Goal: Task Accomplishment & Management: Manage account settings

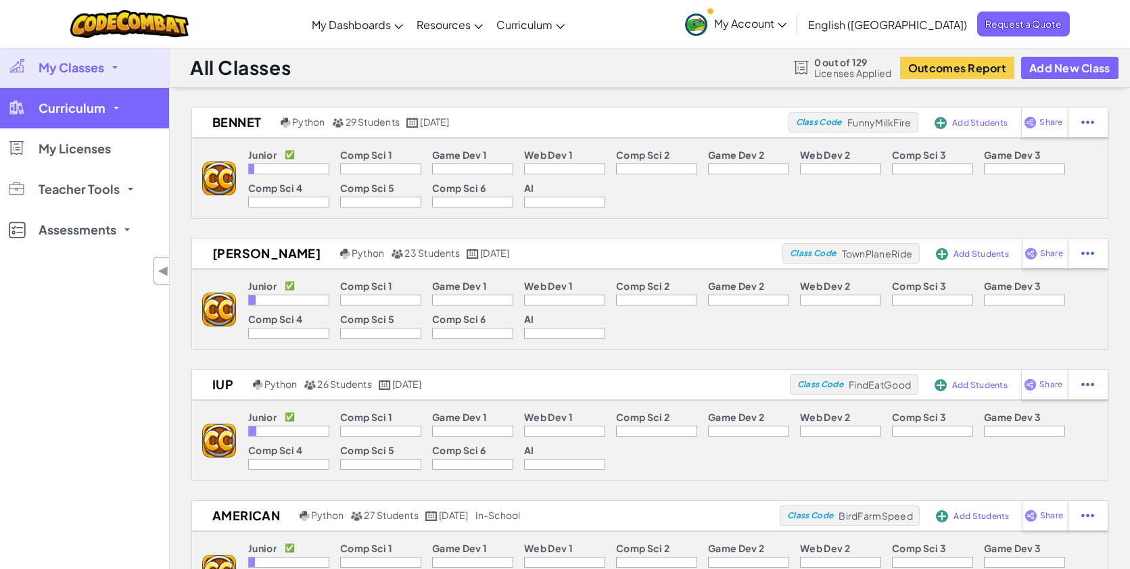
click at [95, 105] on span "Curriculum" at bounding box center [72, 108] width 67 height 12
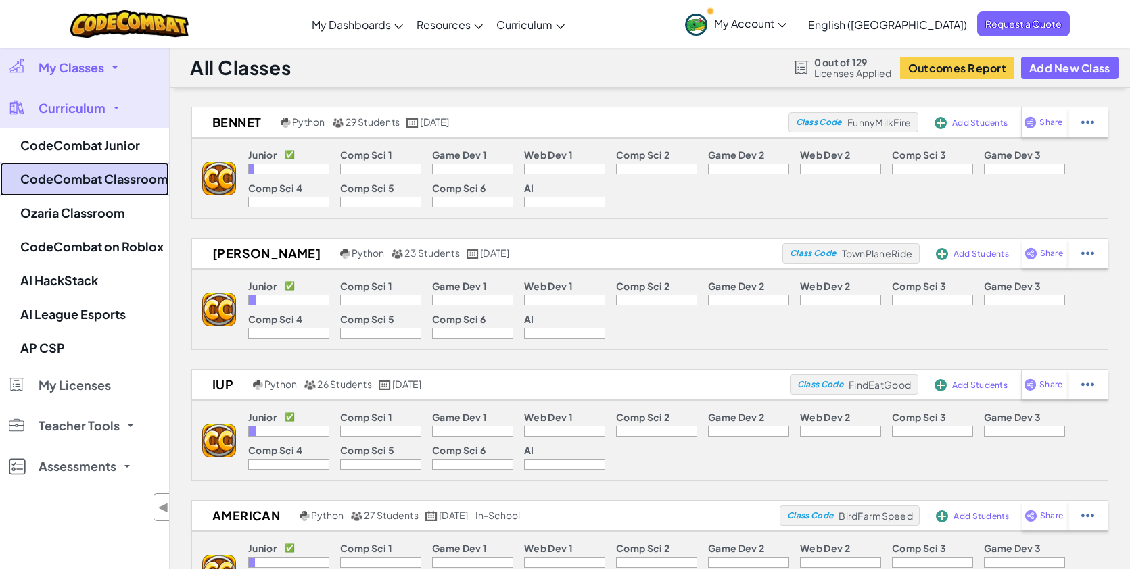
click at [106, 186] on link "CodeCombat Classroom" at bounding box center [84, 179] width 169 height 34
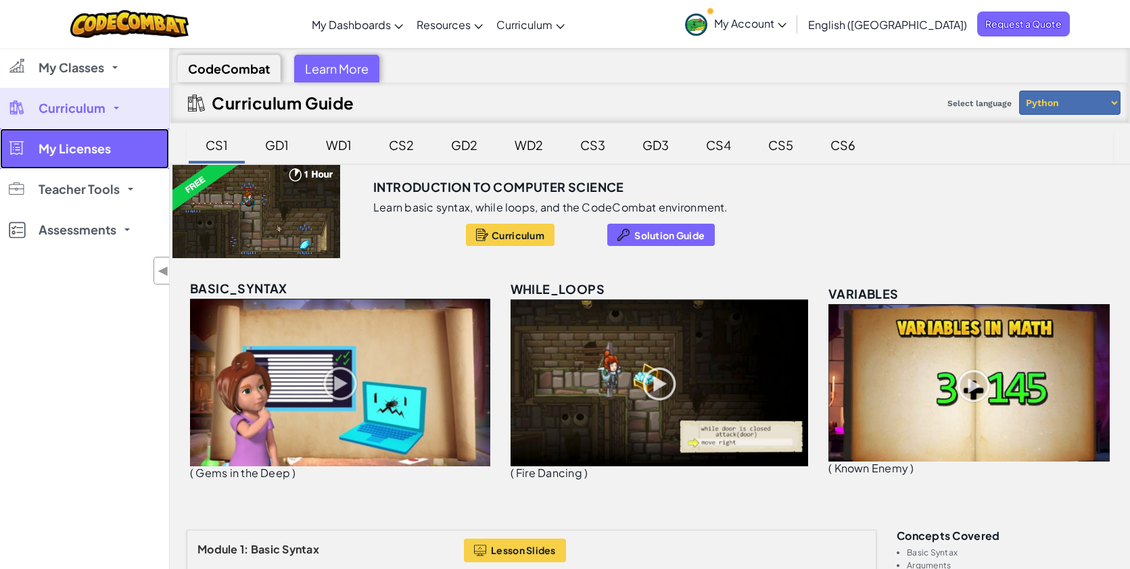
click at [112, 145] on link "My Licenses" at bounding box center [84, 148] width 169 height 41
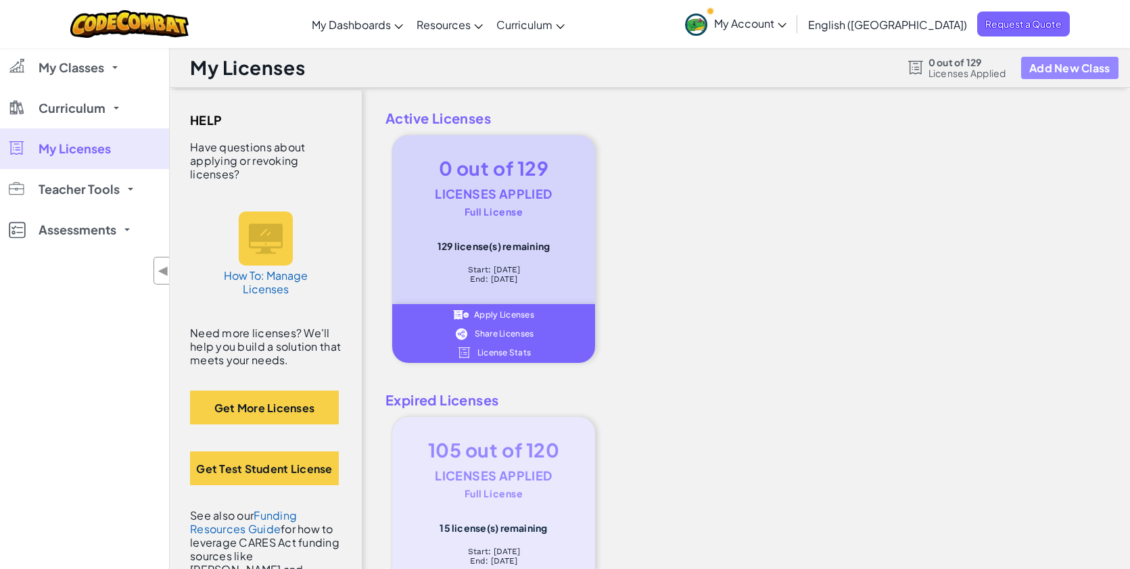
click at [1048, 74] on button "Add New Class" at bounding box center [1069, 68] width 97 height 22
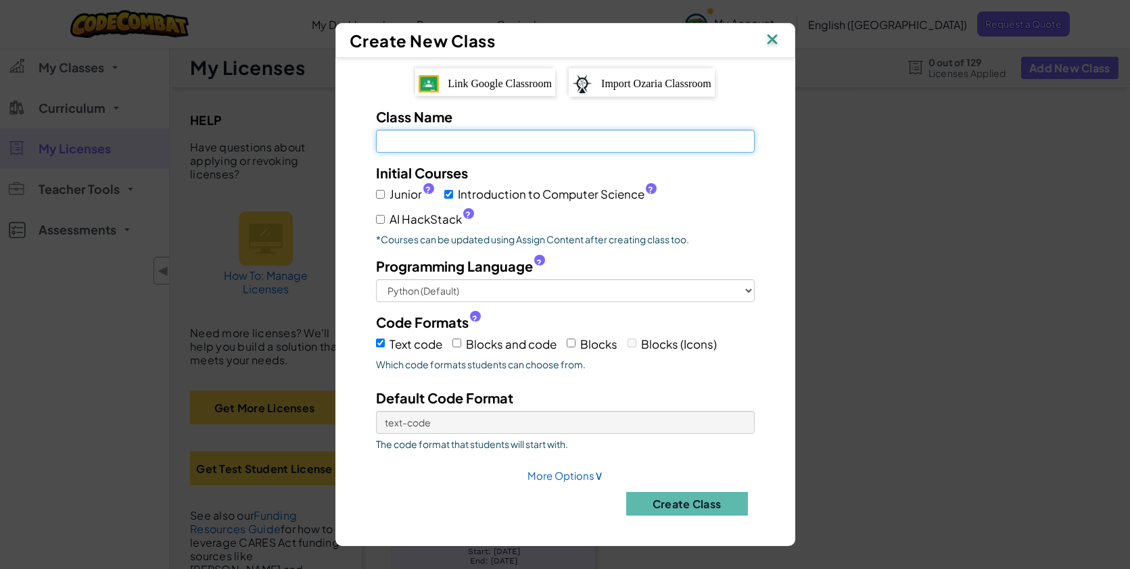
click at [504, 147] on input "Class Name Field is required" at bounding box center [565, 141] width 379 height 23
type input "[PERSON_NAME]"
click at [466, 335] on label "Blocks and code" at bounding box center [504, 343] width 104 height 21
click at [461, 339] on input "Blocks and code" at bounding box center [456, 343] width 9 height 9
checkbox input "true"
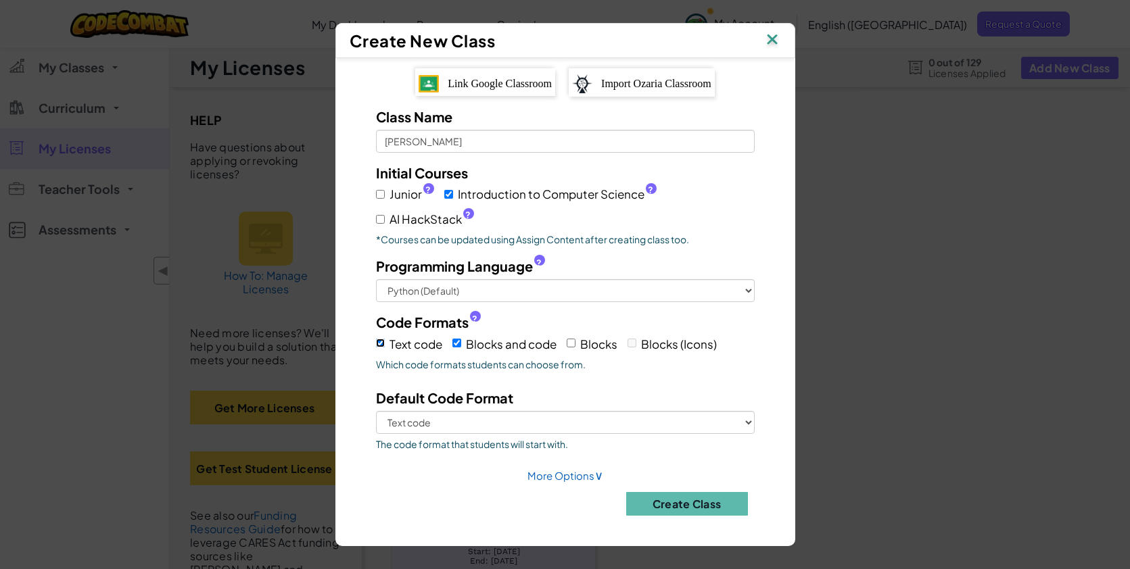
click at [383, 345] on input "Text code" at bounding box center [380, 343] width 9 height 9
click at [677, 503] on button "Create Class" at bounding box center [687, 504] width 122 height 24
checkbox input "true"
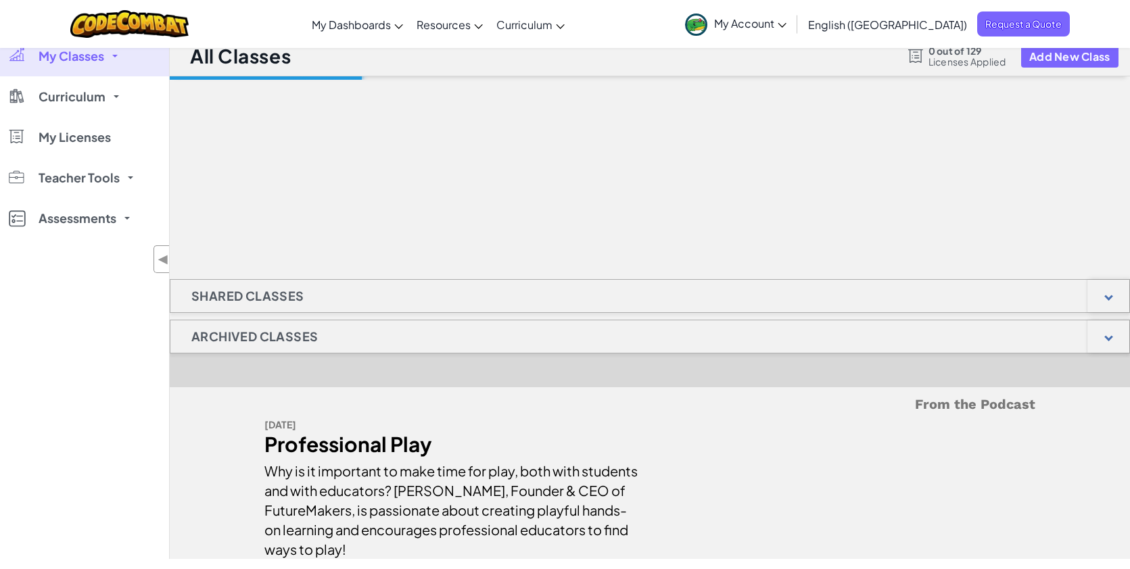
scroll to position [13, 0]
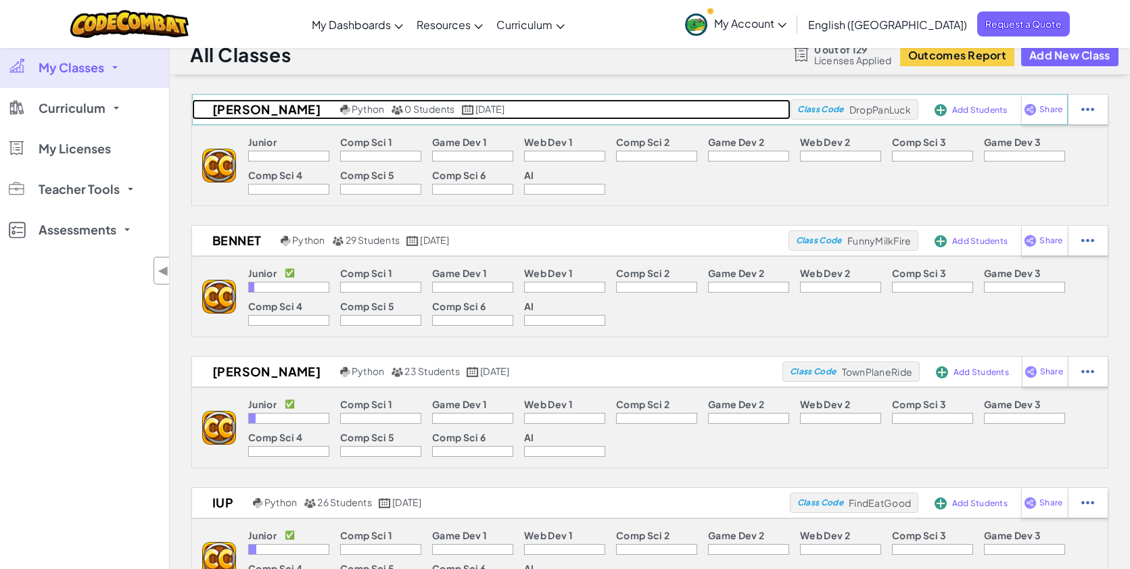
click at [264, 108] on h2 "[PERSON_NAME]" at bounding box center [264, 109] width 145 height 20
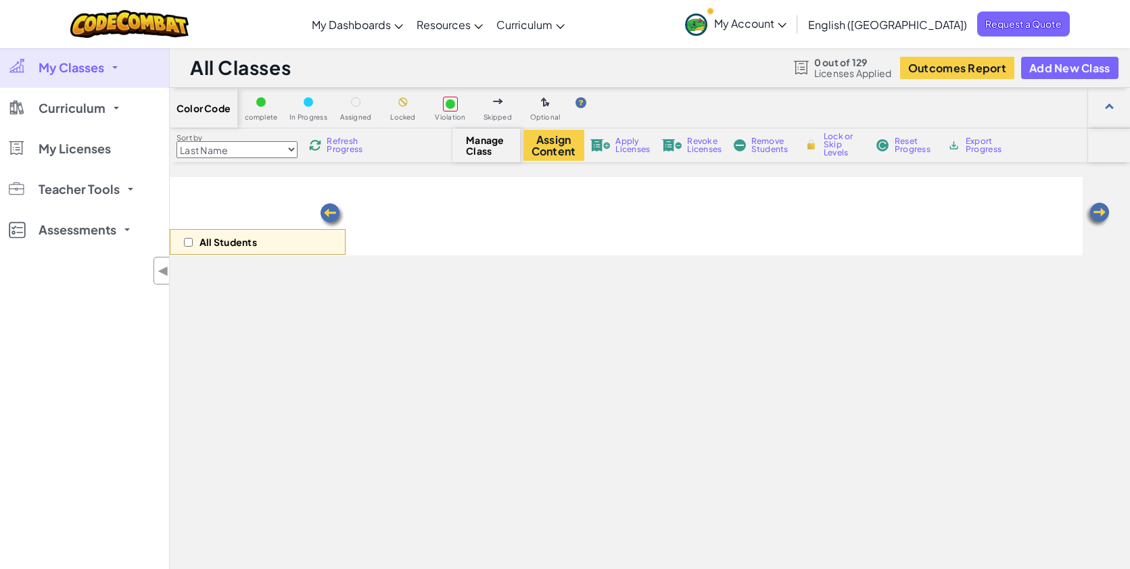
select select "560f1a9f22961295f9427742"
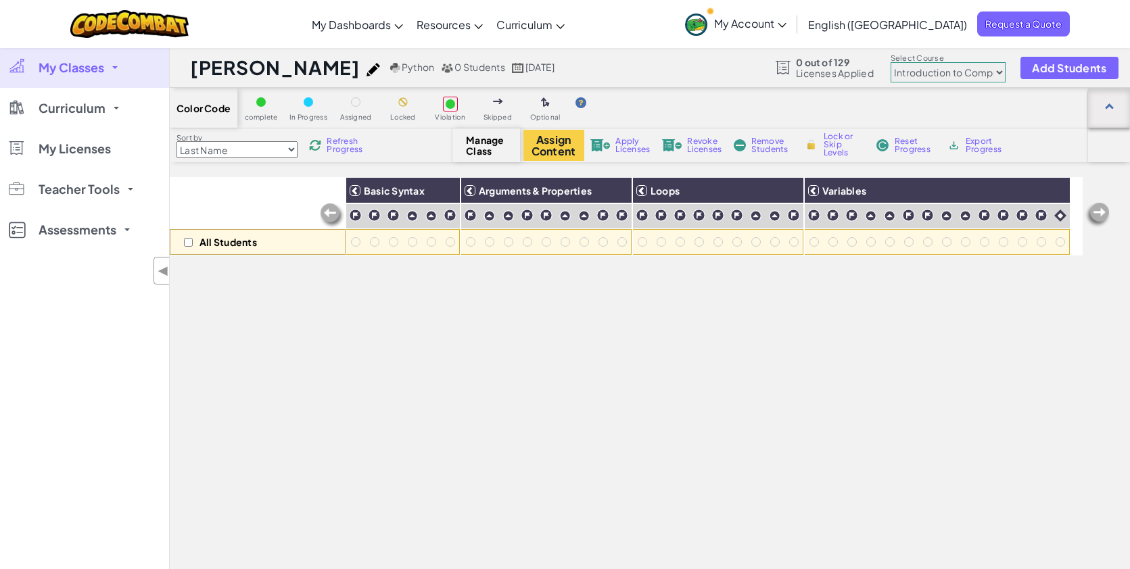
click at [1110, 110] on div at bounding box center [1109, 107] width 9 height 9
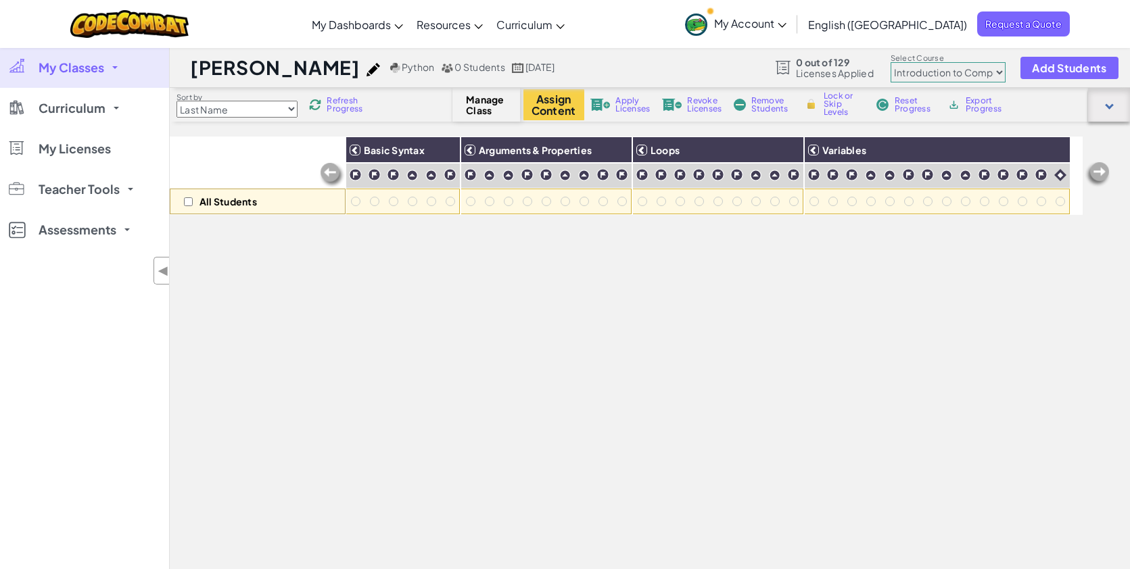
click at [1110, 108] on div at bounding box center [1109, 105] width 42 height 34
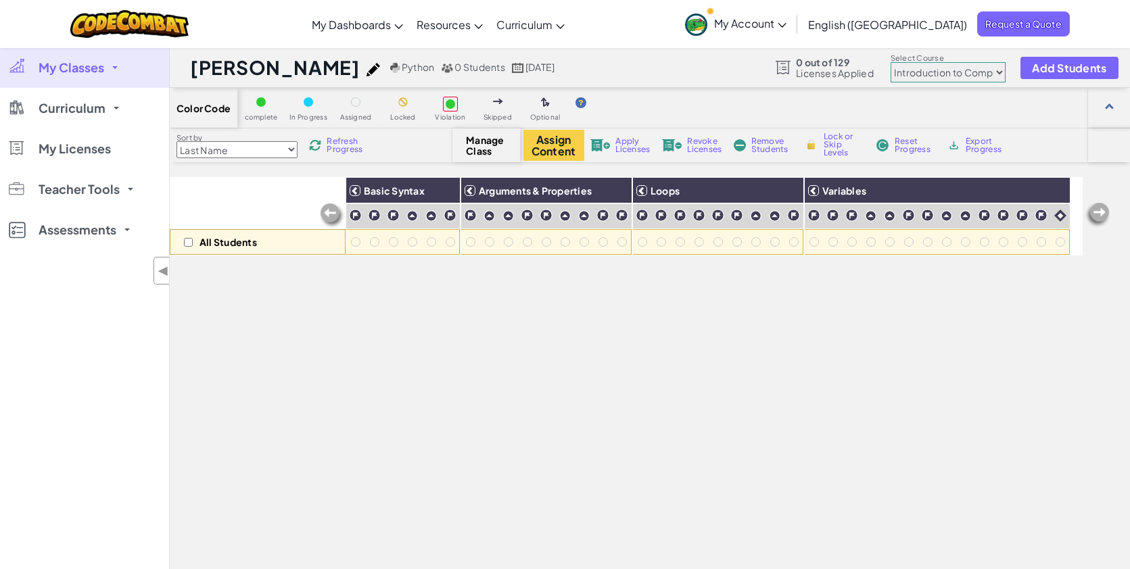
click at [481, 143] on span "Manage Class" at bounding box center [486, 146] width 40 height 22
click at [488, 162] on div "Manage Class" at bounding box center [486, 145] width 68 height 34
click at [478, 155] on span "Manage Class" at bounding box center [486, 146] width 40 height 22
click at [366, 70] on img at bounding box center [373, 70] width 14 height 14
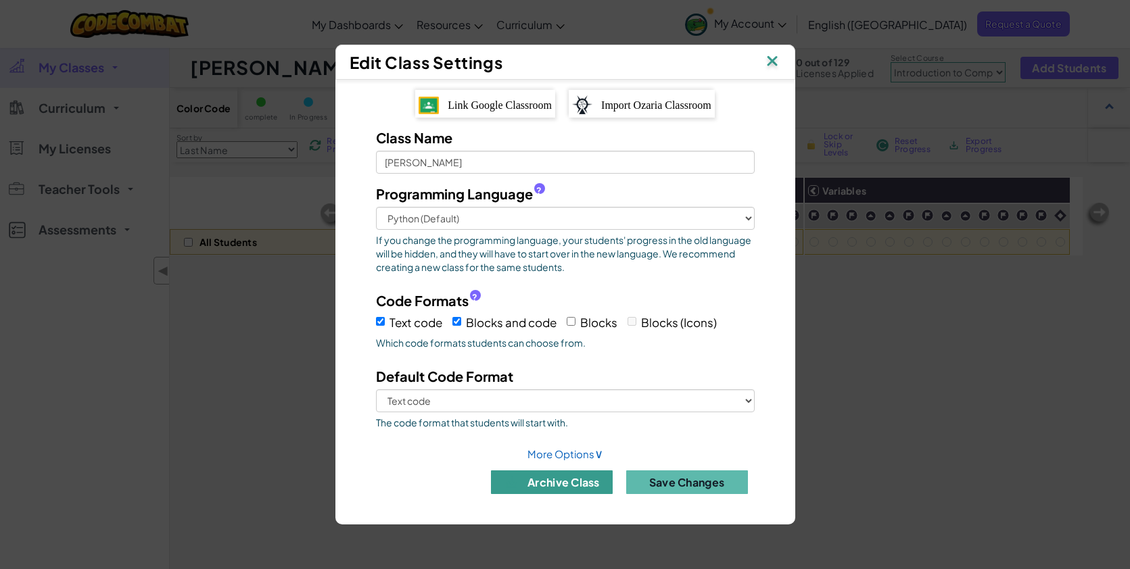
click at [564, 480] on button "archive class" at bounding box center [552, 483] width 122 height 24
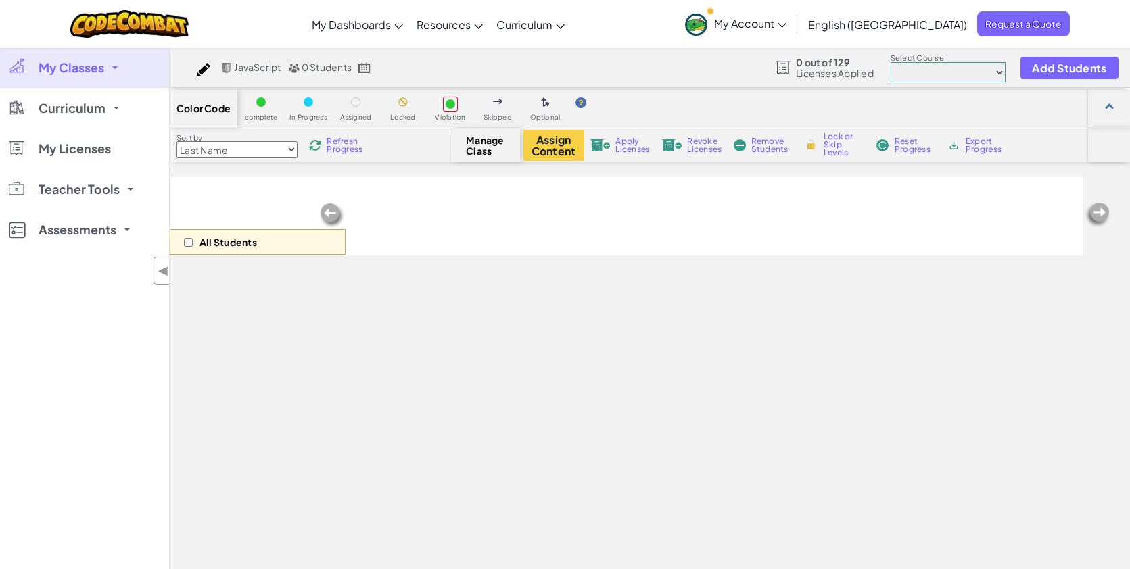
click at [99, 70] on span "My Classes" at bounding box center [72, 68] width 66 height 12
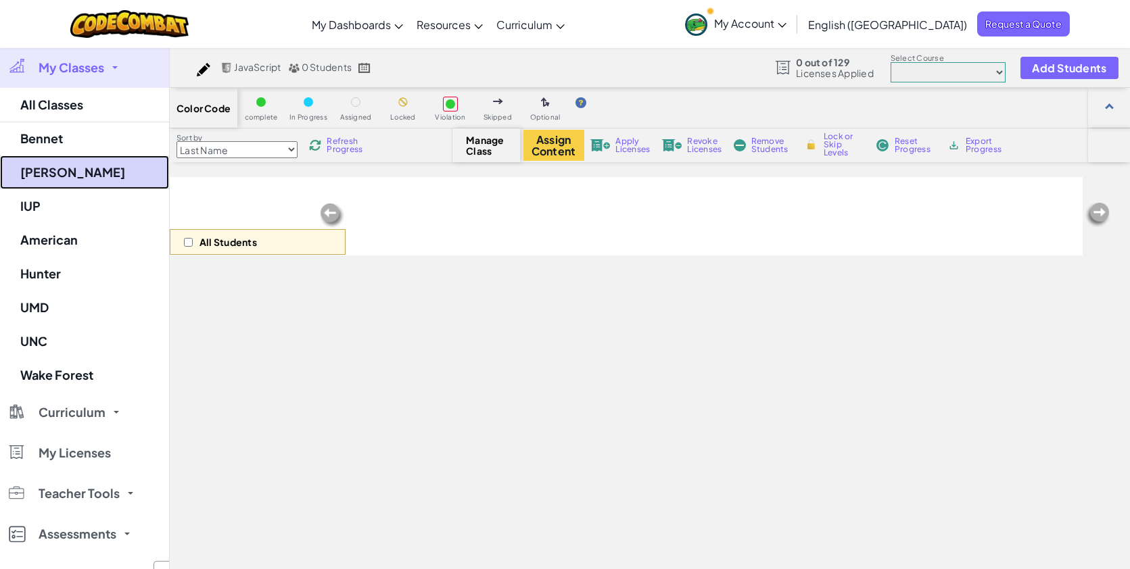
click at [68, 179] on link "[PERSON_NAME]" at bounding box center [84, 173] width 169 height 34
select select "560f1a9f22961295f9427742"
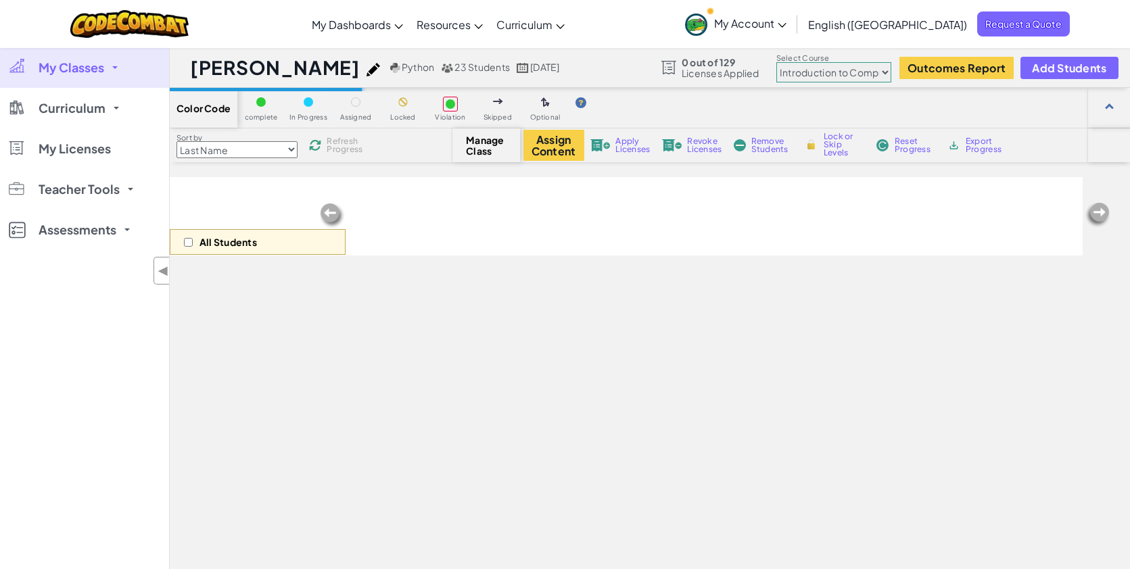
click at [366, 72] on img at bounding box center [373, 70] width 14 height 14
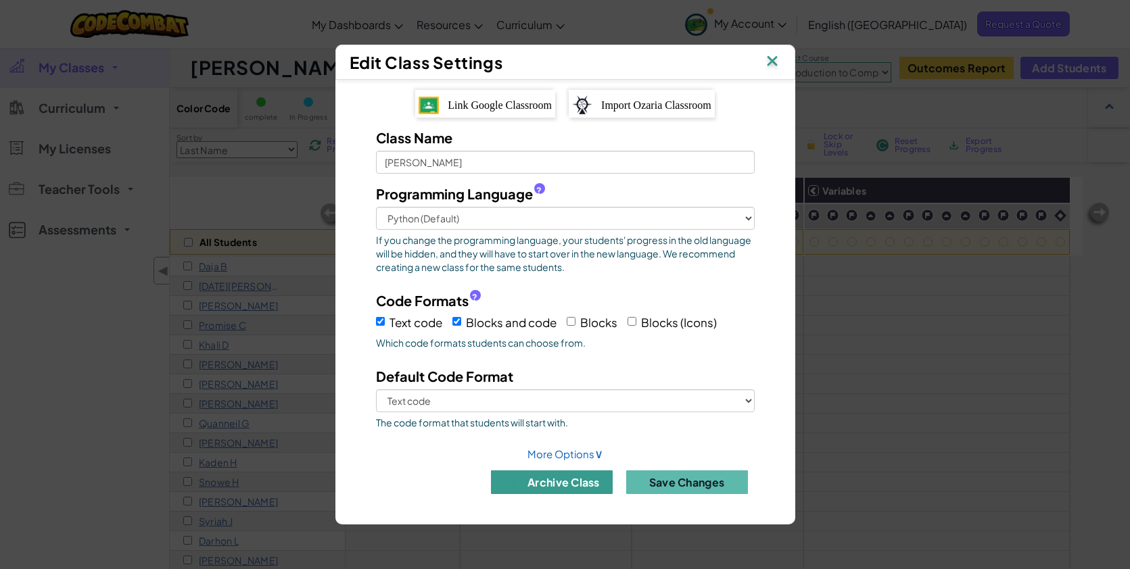
click at [567, 488] on button "archive class" at bounding box center [552, 483] width 122 height 24
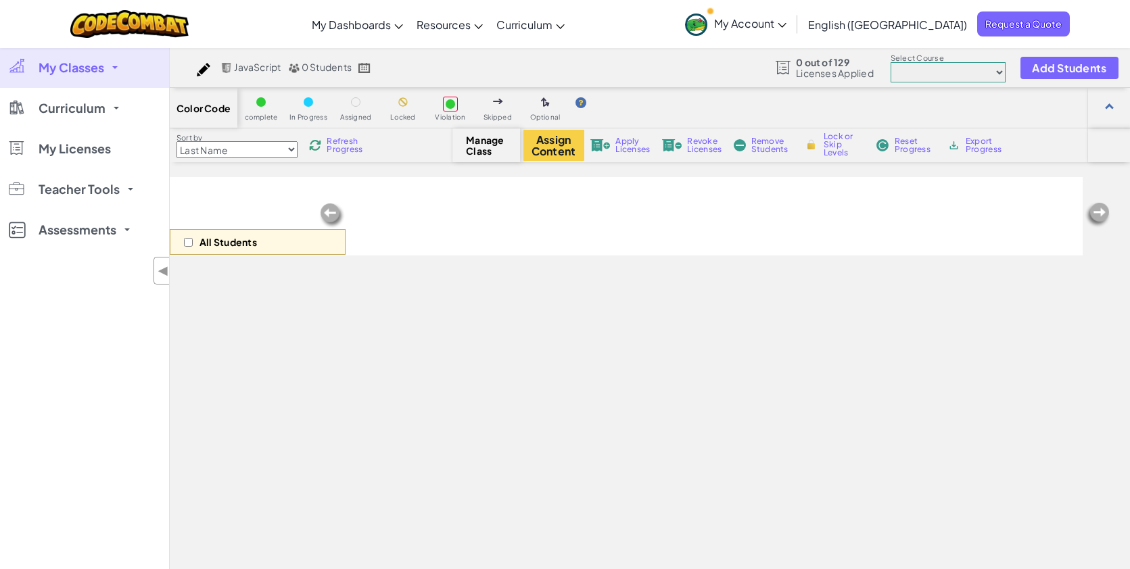
click at [82, 62] on span "My Classes" at bounding box center [72, 68] width 66 height 12
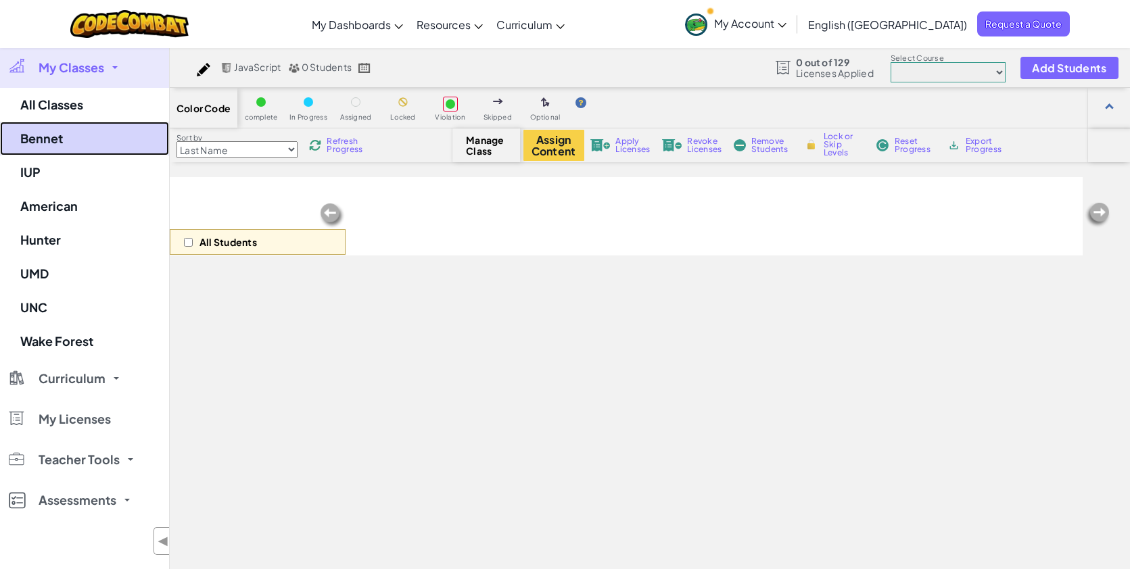
click at [69, 136] on link "Bennet" at bounding box center [84, 139] width 169 height 34
select select "560f1a9f22961295f9427742"
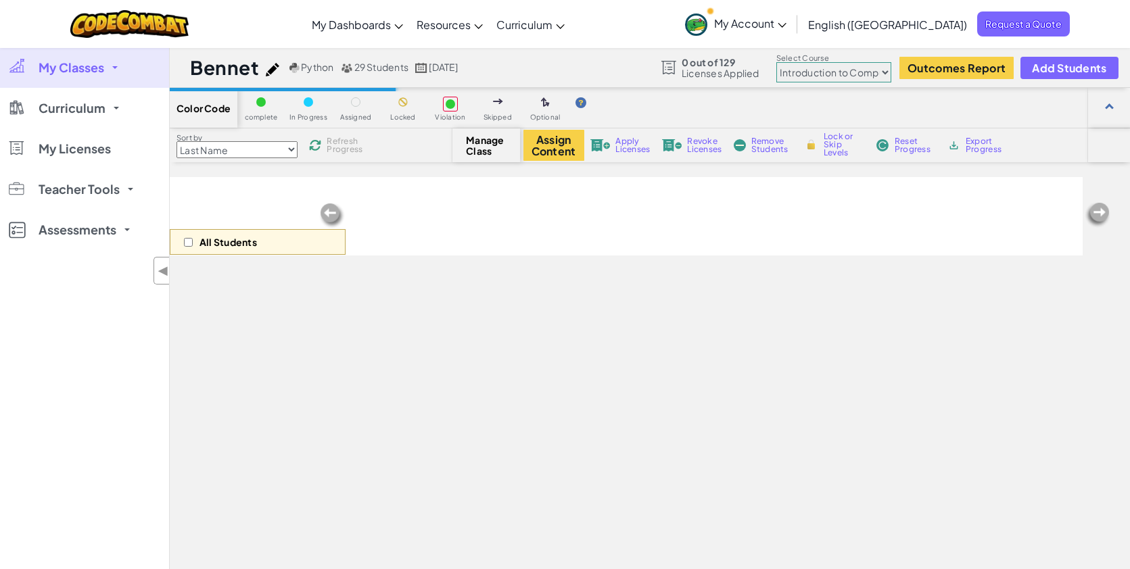
click at [100, 74] on span "My Classes" at bounding box center [72, 68] width 66 height 12
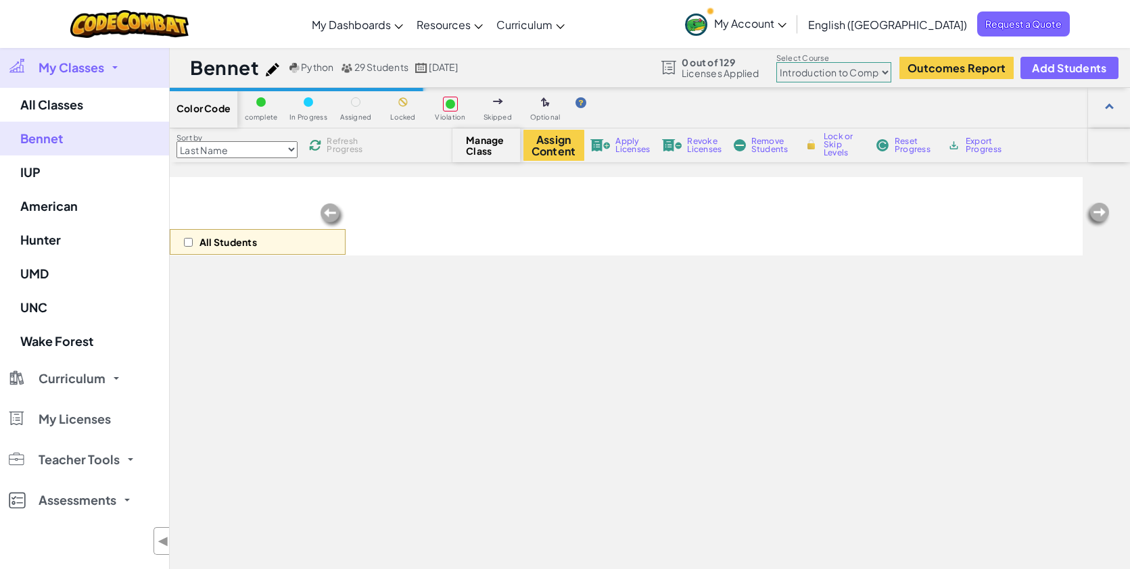
click at [271, 70] on img at bounding box center [273, 70] width 14 height 14
select select "blocks-and-code"
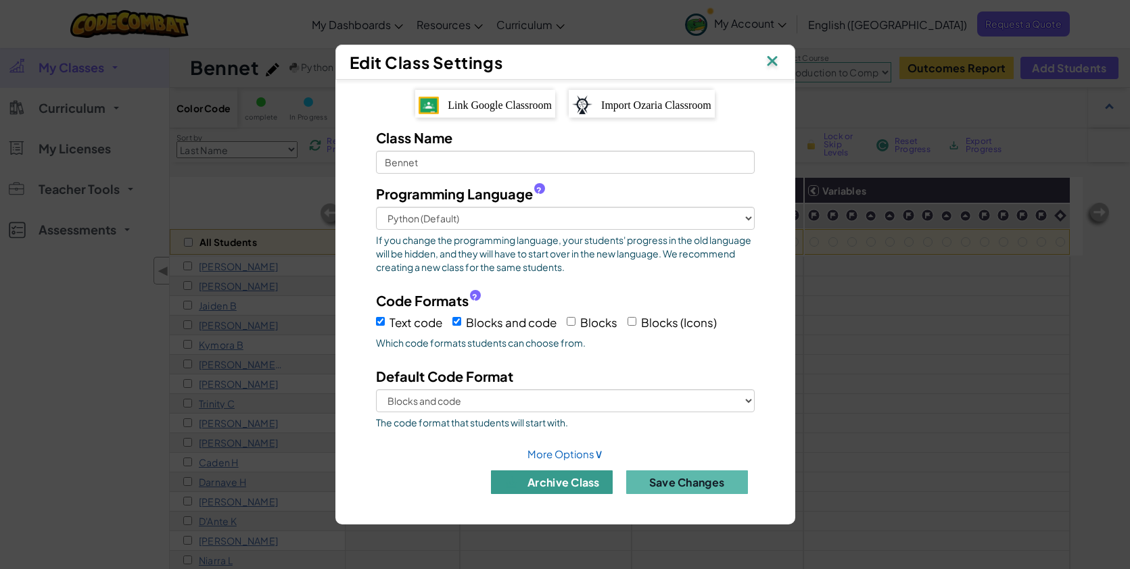
click at [542, 484] on button "archive class" at bounding box center [552, 483] width 122 height 24
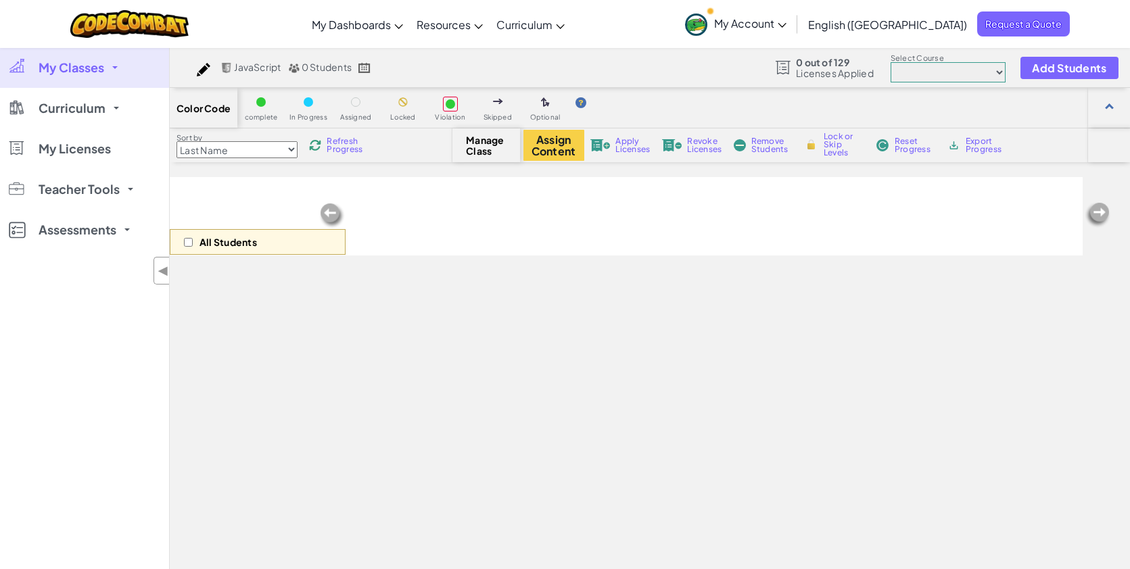
click at [78, 73] on span "My Classes" at bounding box center [72, 68] width 66 height 12
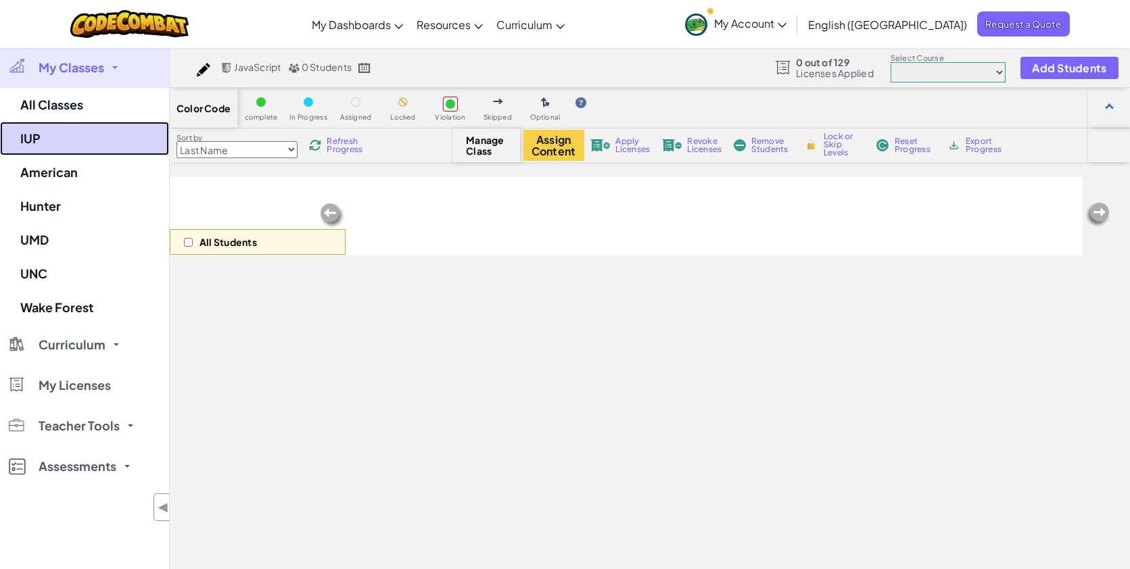
click at [59, 143] on link "IUP" at bounding box center [84, 139] width 169 height 34
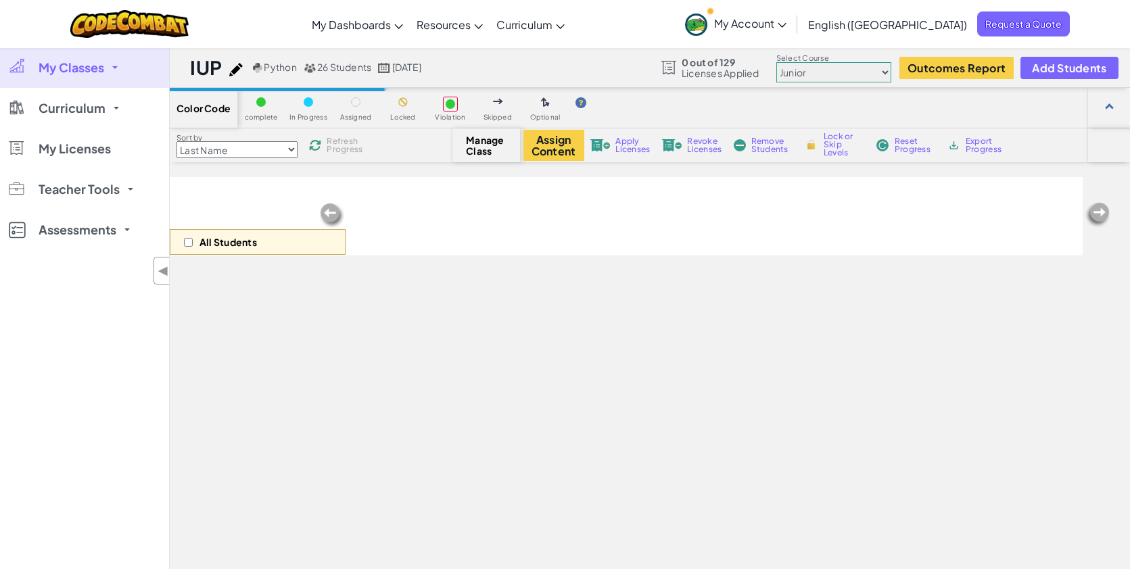
click at [230, 64] on img at bounding box center [236, 70] width 14 height 14
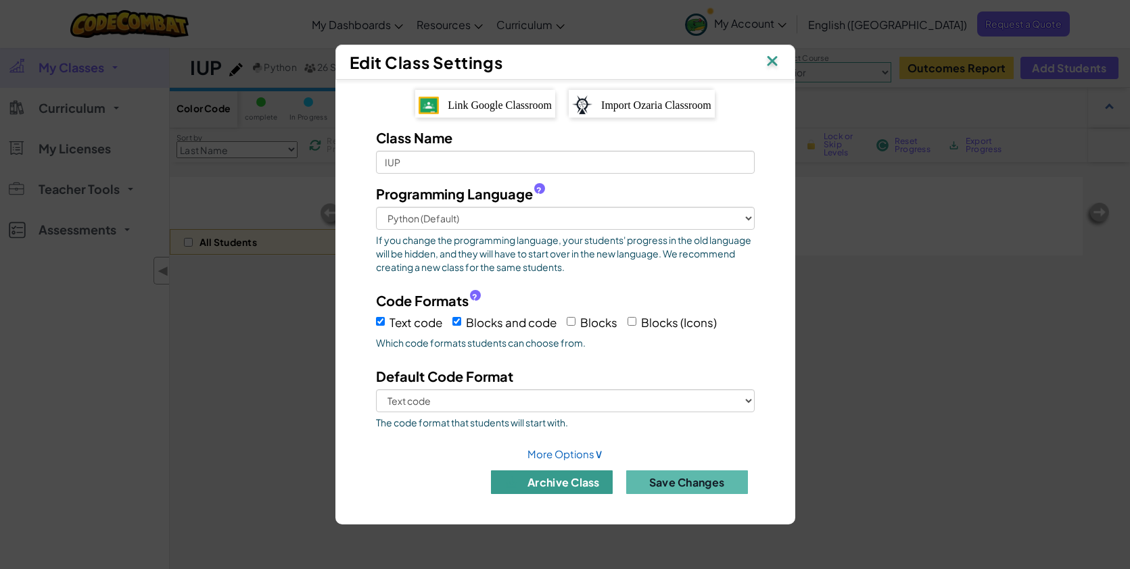
click at [565, 479] on button "archive class" at bounding box center [552, 483] width 122 height 24
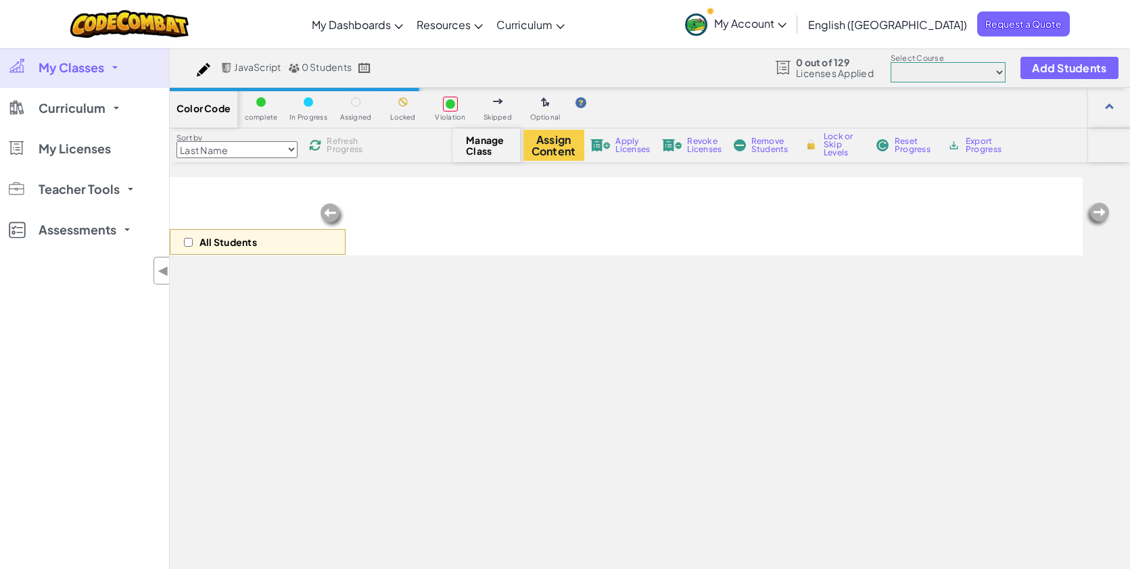
click at [64, 72] on span "My Classes" at bounding box center [72, 68] width 66 height 12
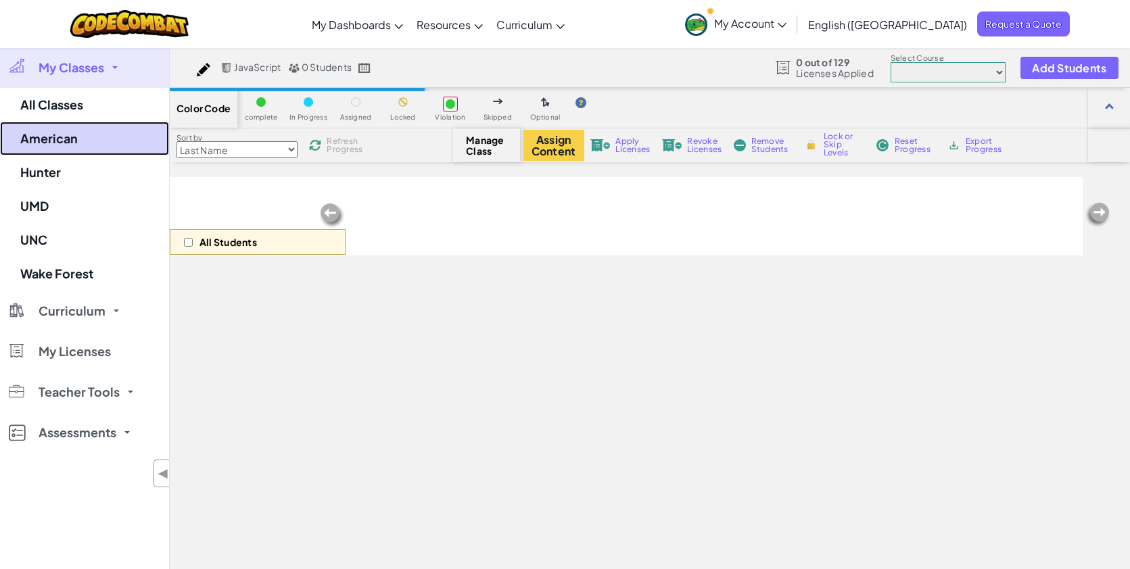
click at [58, 139] on link "American" at bounding box center [84, 139] width 169 height 34
select select "560f1a9f22961295f9427742"
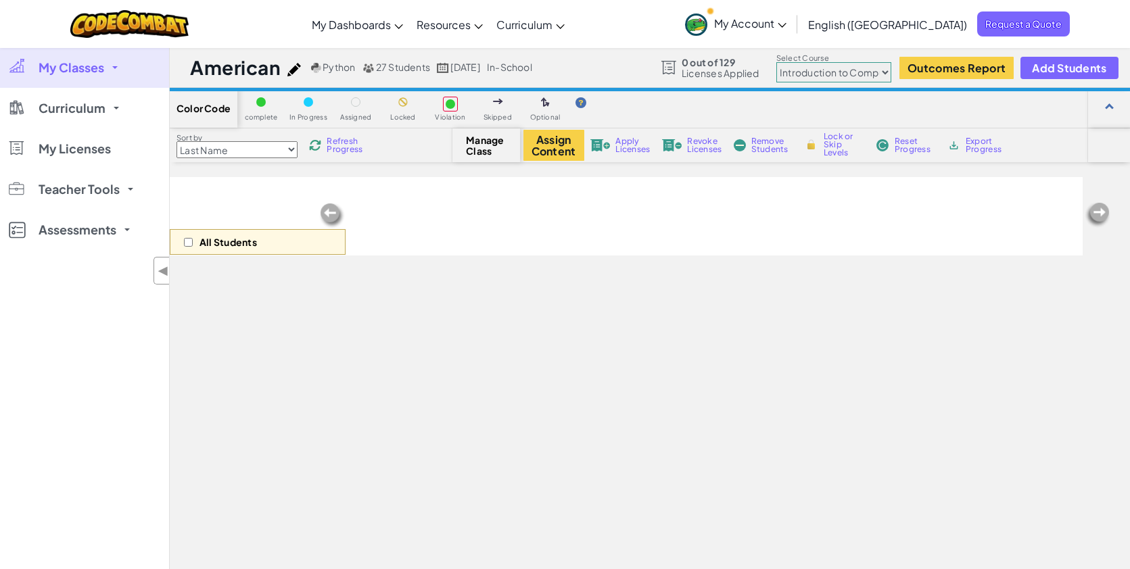
click at [293, 72] on img at bounding box center [294, 70] width 14 height 14
select select "blocks-and-code"
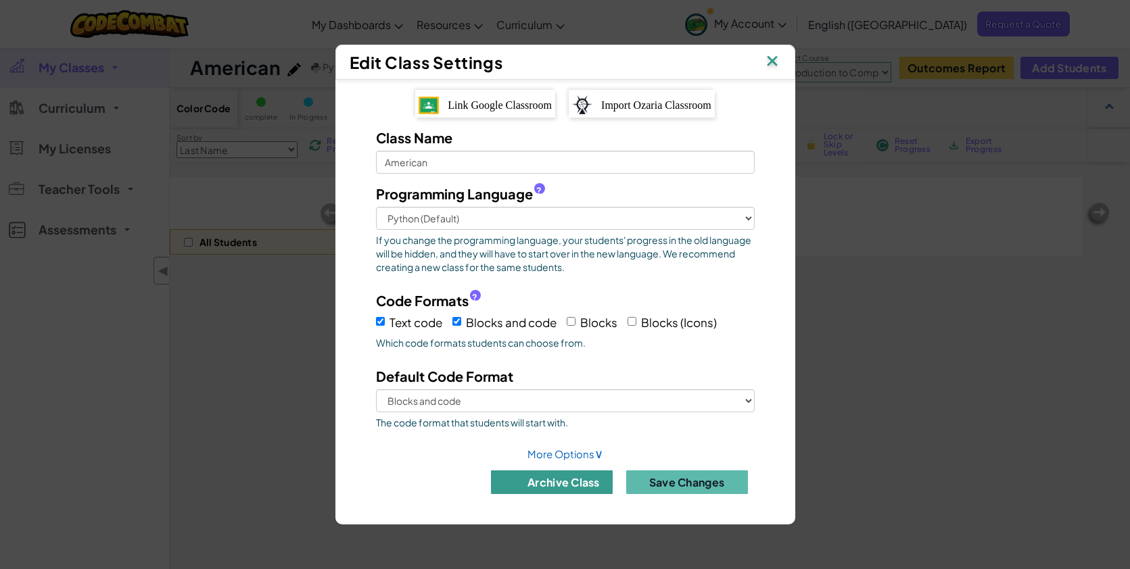
click at [532, 488] on button "archive class" at bounding box center [552, 483] width 122 height 24
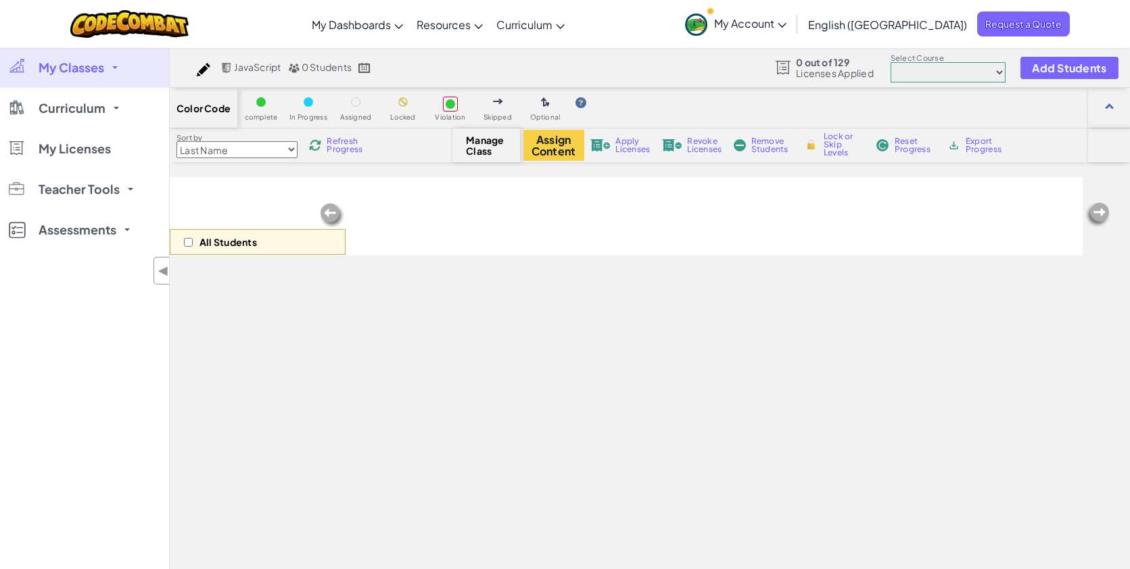
click at [76, 68] on span "My Classes" at bounding box center [72, 68] width 66 height 12
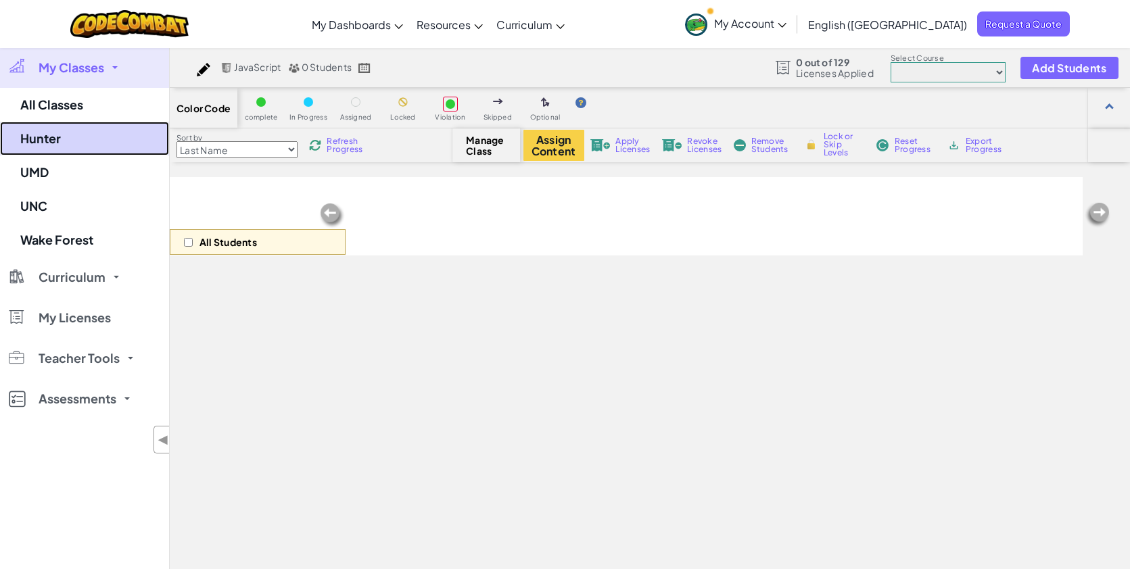
click at [72, 131] on link "Hunter" at bounding box center [84, 139] width 169 height 34
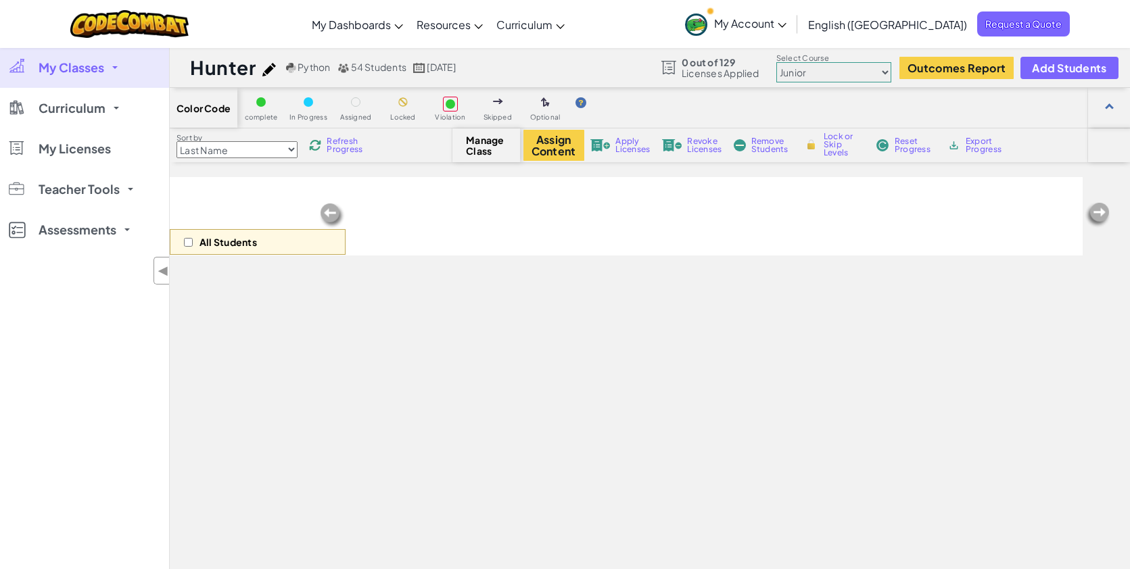
click at [270, 74] on img at bounding box center [269, 70] width 14 height 14
select select "blocks-and-code"
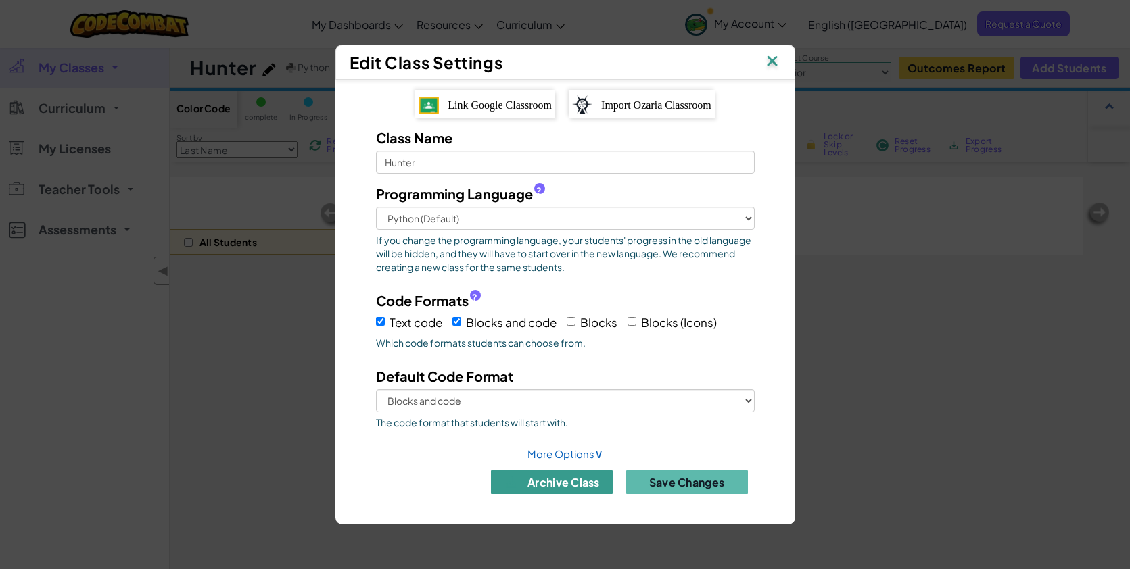
click at [541, 484] on button "archive class" at bounding box center [552, 483] width 122 height 24
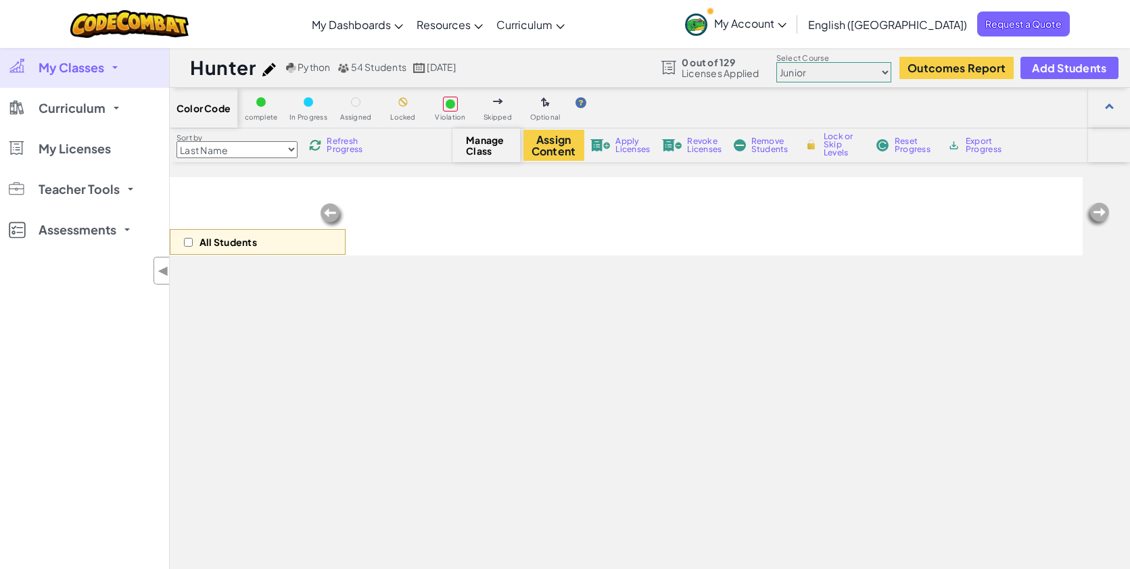
click at [78, 67] on span "My Classes" at bounding box center [72, 68] width 66 height 12
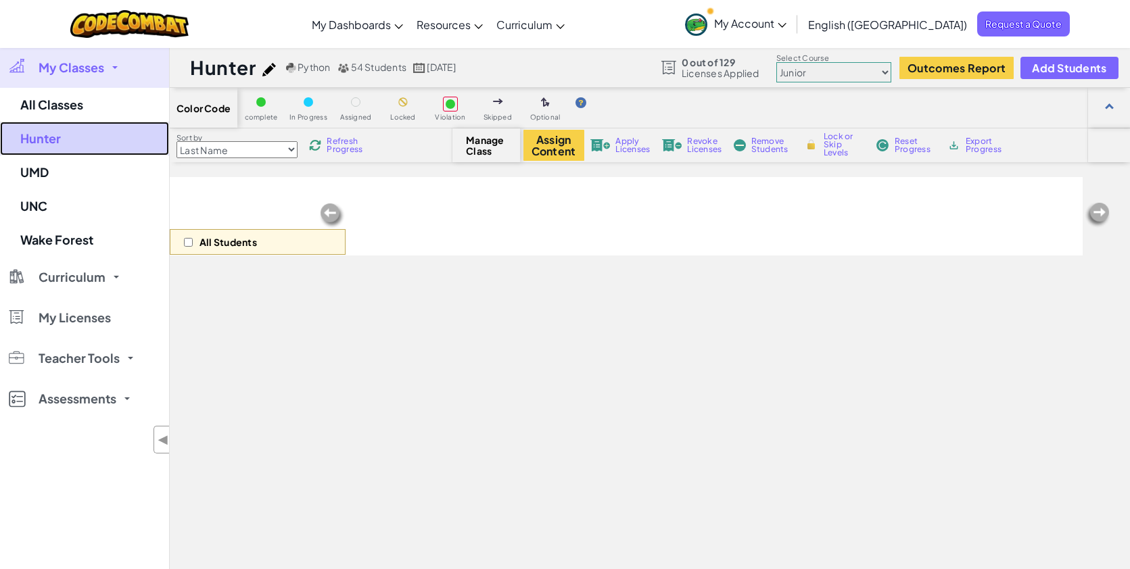
click at [81, 137] on link "Hunter" at bounding box center [84, 139] width 169 height 34
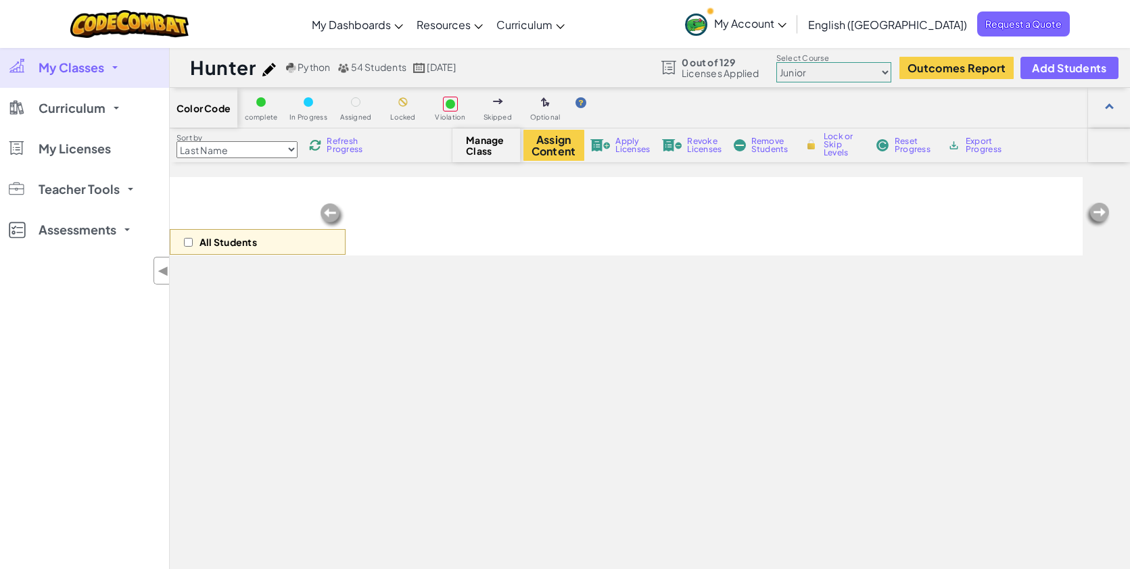
click at [263, 75] on img at bounding box center [269, 70] width 14 height 14
select select "blocks-and-code"
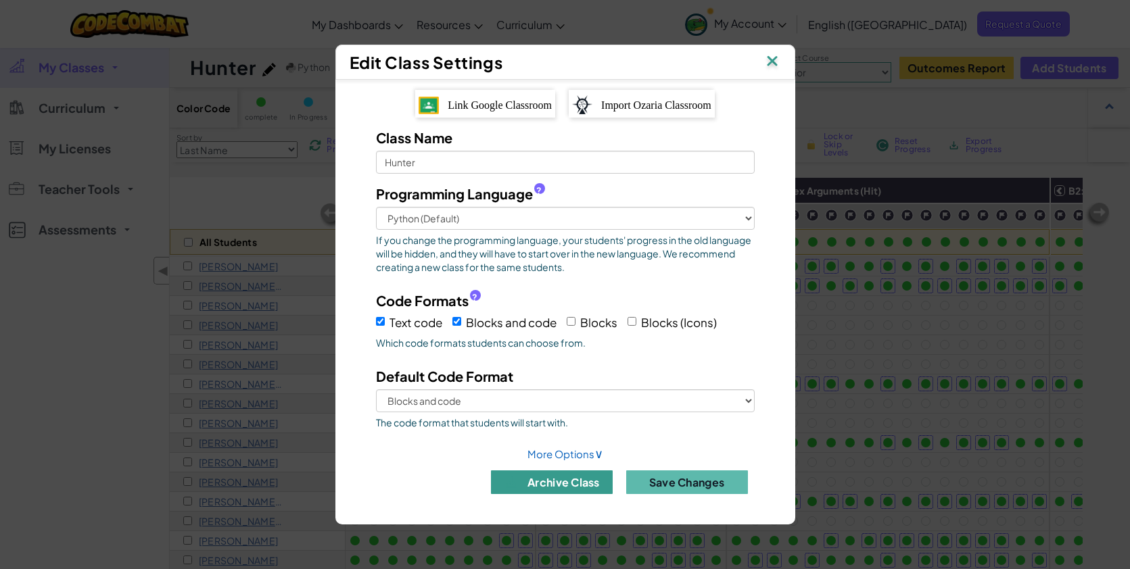
click at [269, 66] on div "Edit Class Settings Link Google Classroom Import Ozaria Classroom Class Name Hu…" at bounding box center [565, 284] width 1130 height 569
click at [521, 476] on button "archive class" at bounding box center [552, 483] width 122 height 24
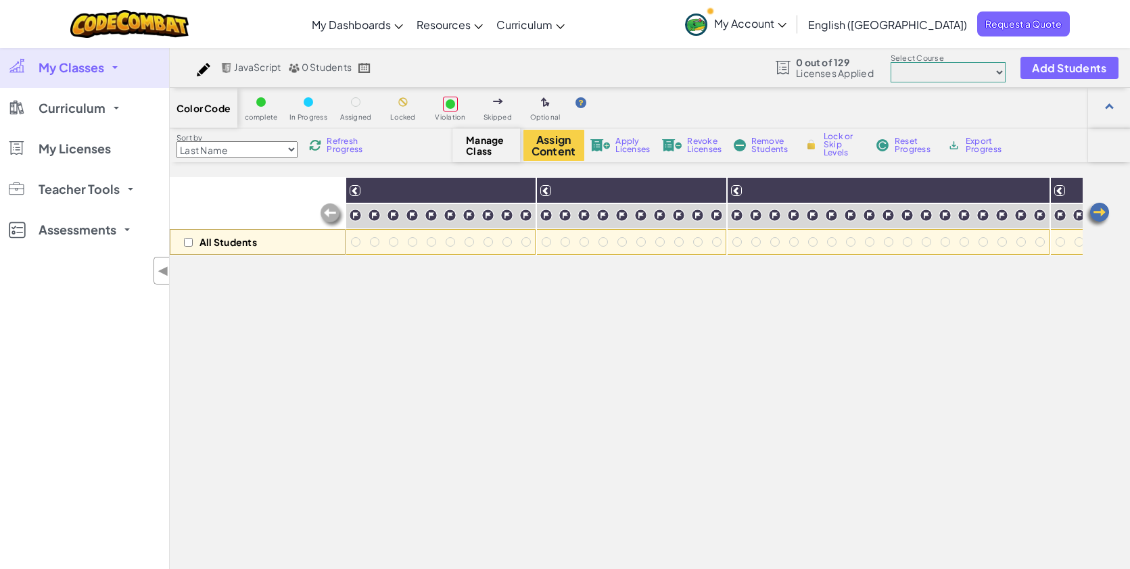
click at [80, 72] on span "My Classes" at bounding box center [72, 68] width 66 height 12
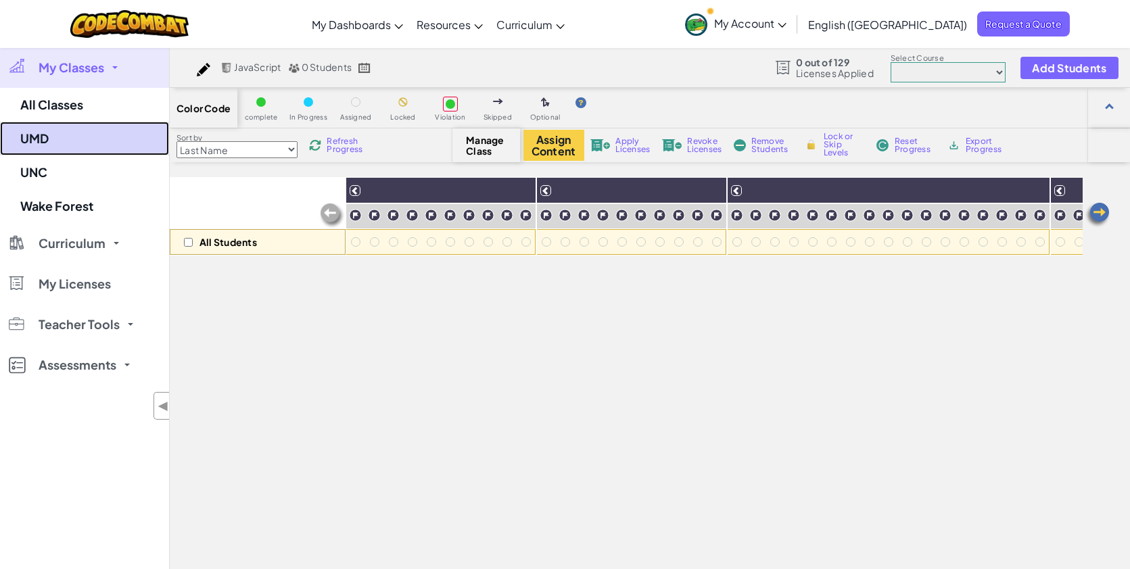
click at [72, 135] on link "UMD" at bounding box center [84, 139] width 169 height 34
select select "560f1a9f22961295f9427742"
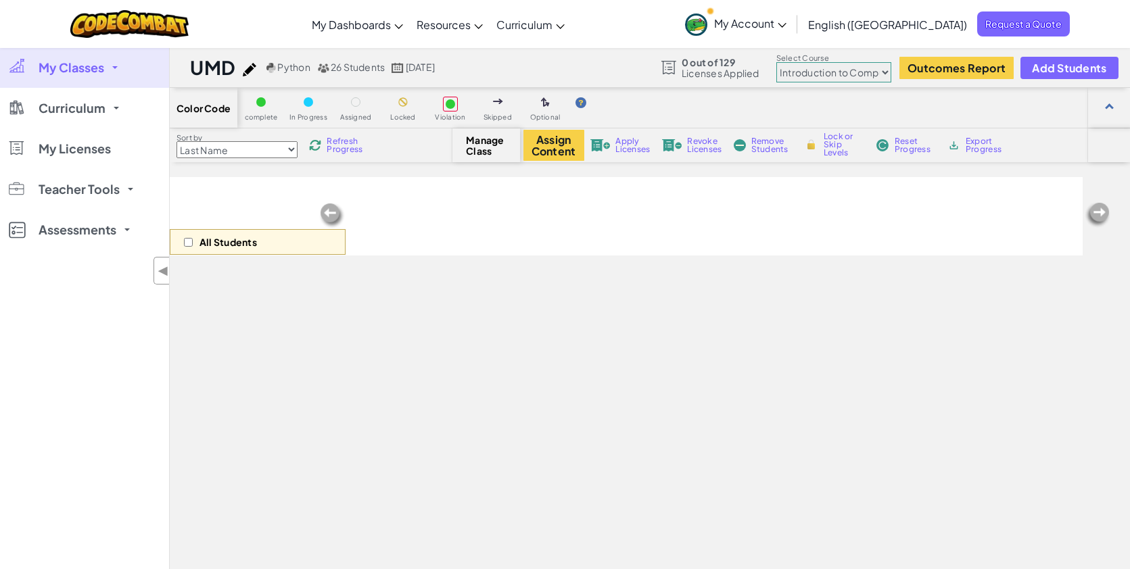
click at [246, 72] on img at bounding box center [250, 70] width 14 height 14
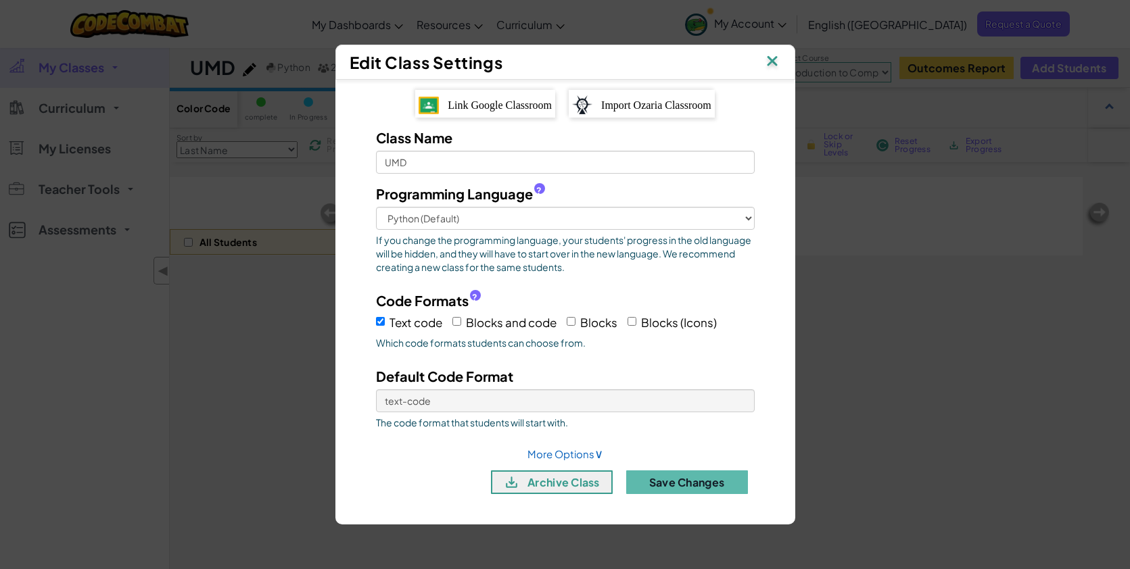
click at [525, 498] on div "Class Name UMD Programming Language ? Python (Default) JavaScript C++ [GEOGRAPH…" at bounding box center [565, 316] width 419 height 377
click at [525, 491] on button "archive class" at bounding box center [552, 483] width 122 height 24
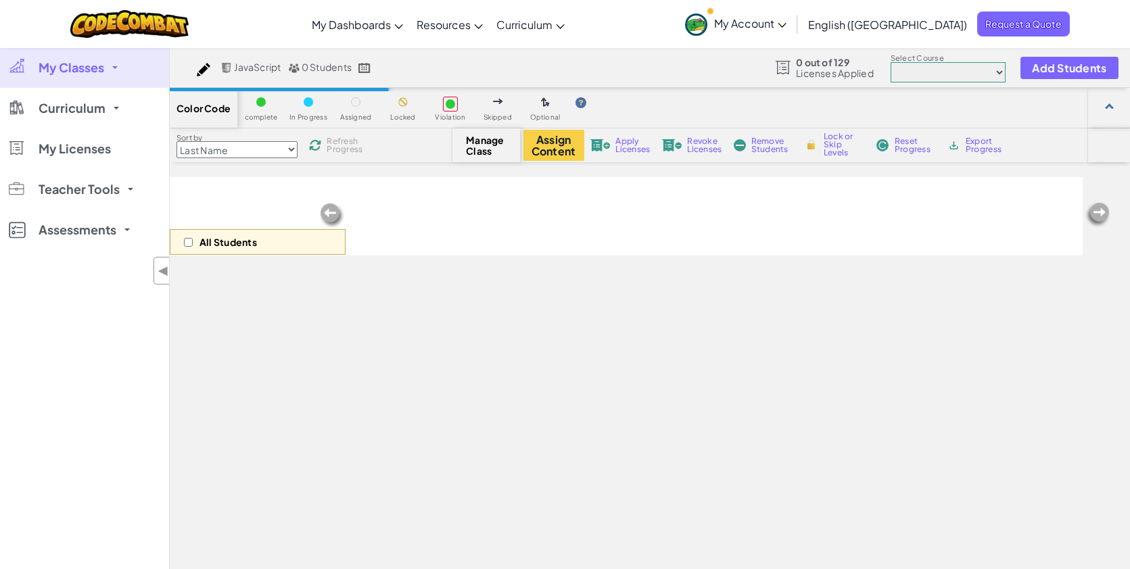
click at [59, 56] on link "My Classes" at bounding box center [84, 67] width 169 height 41
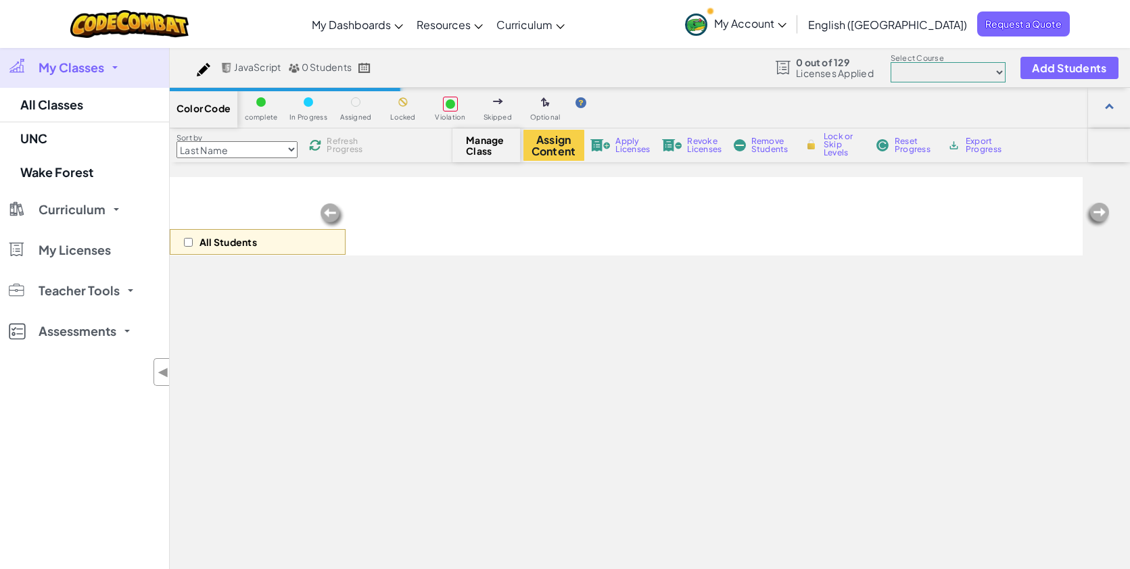
click at [89, 69] on span "My Classes" at bounding box center [72, 68] width 66 height 12
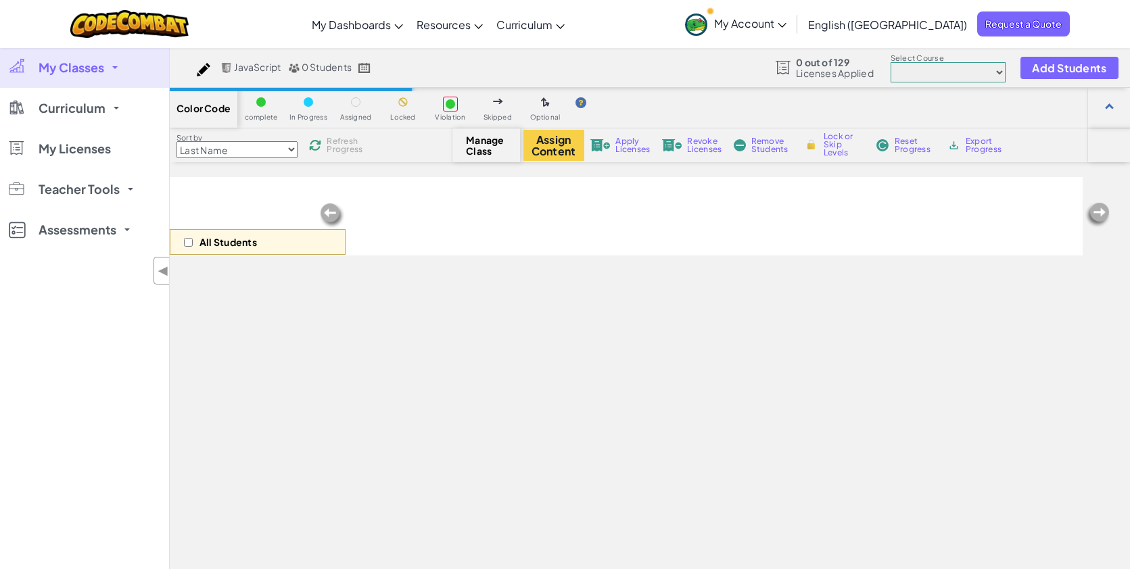
click at [89, 68] on span "My Classes" at bounding box center [72, 68] width 66 height 12
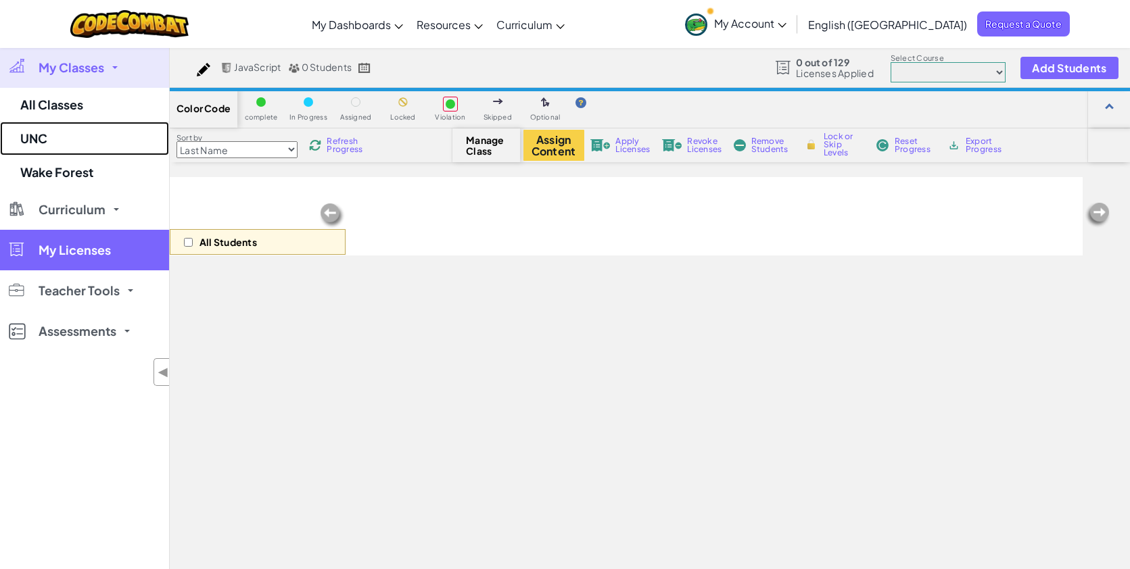
click at [59, 137] on link "UNC" at bounding box center [84, 139] width 169 height 34
select select "560f1a9f22961295f9427742"
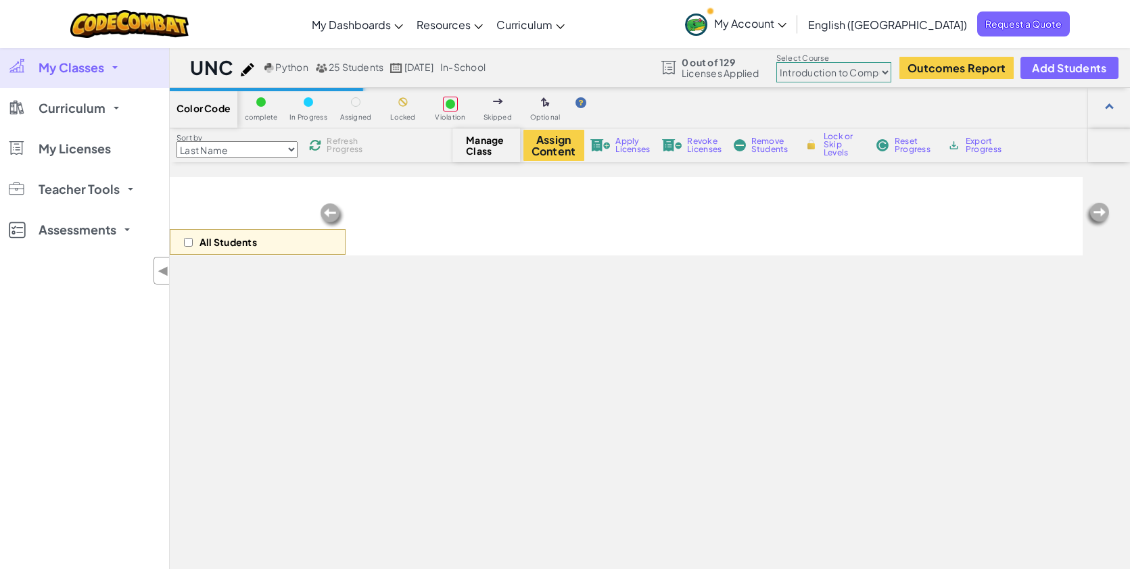
click at [249, 70] on img at bounding box center [248, 70] width 14 height 14
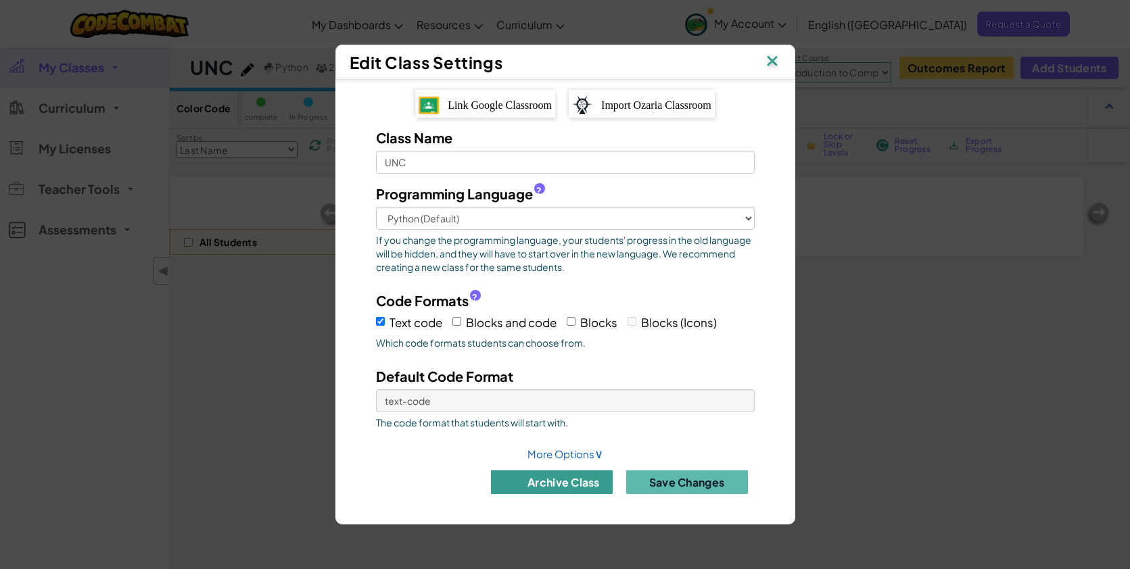
click at [542, 492] on button "archive class" at bounding box center [552, 483] width 122 height 24
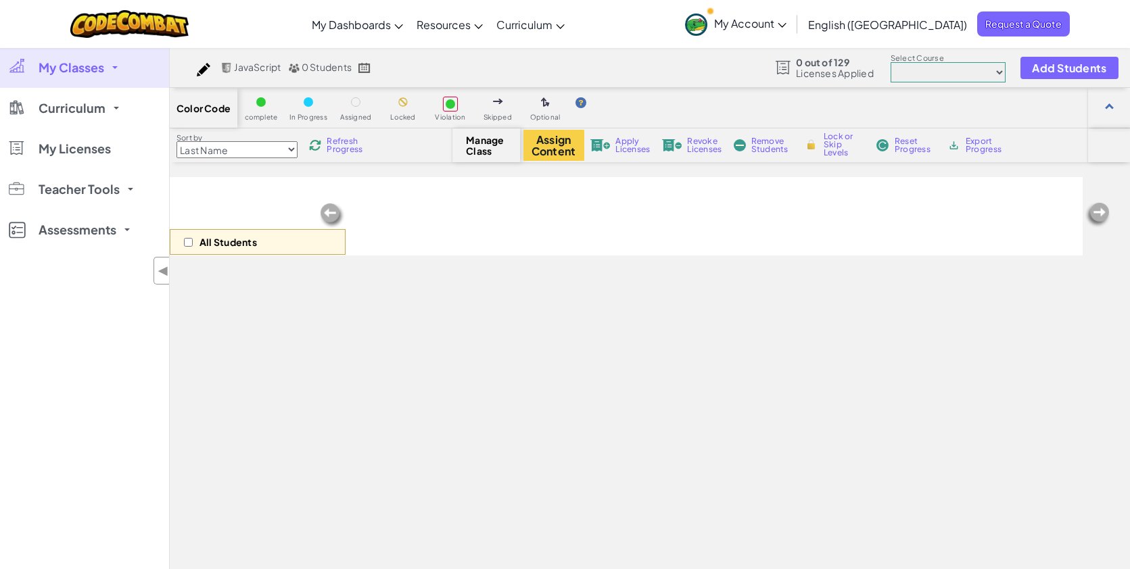
click at [95, 71] on span "My Classes" at bounding box center [72, 68] width 66 height 12
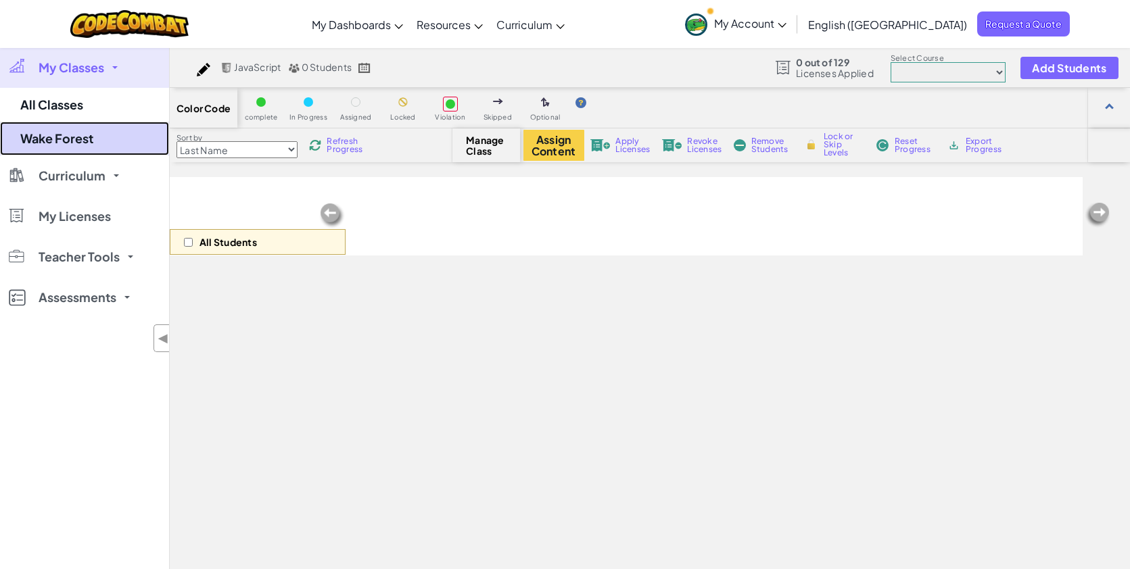
click at [75, 138] on link "Wake Forest" at bounding box center [84, 139] width 169 height 34
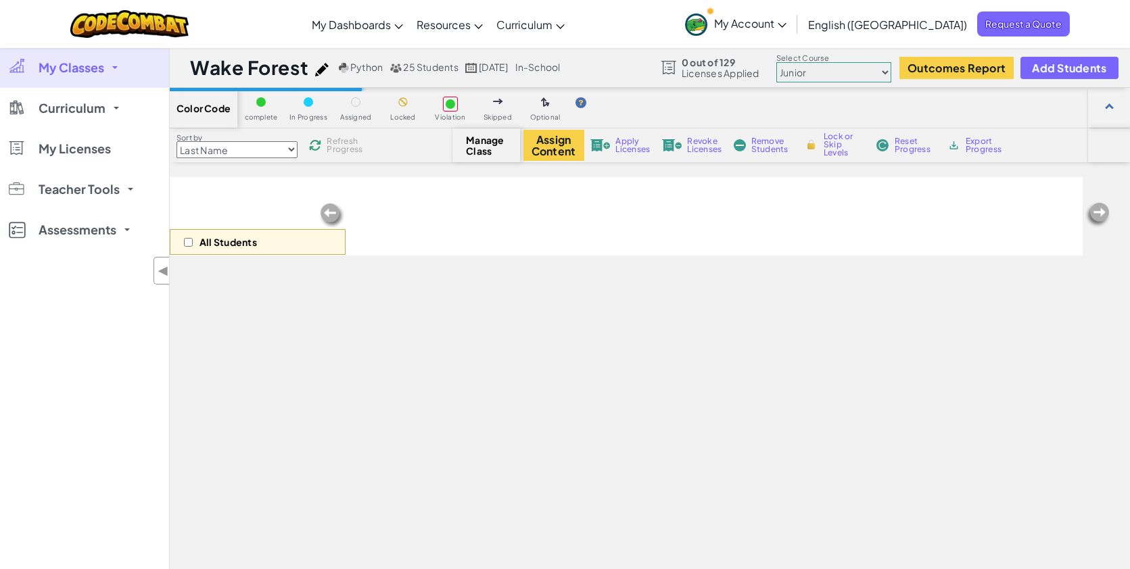
click at [320, 70] on img at bounding box center [322, 70] width 14 height 14
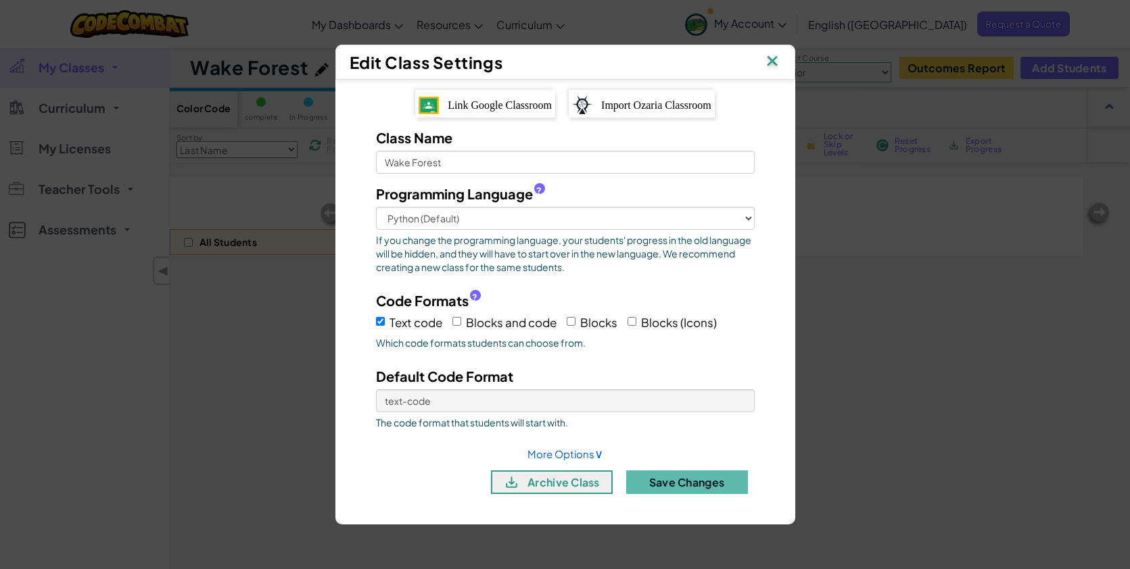
click at [546, 487] on button "archive class" at bounding box center [552, 483] width 122 height 24
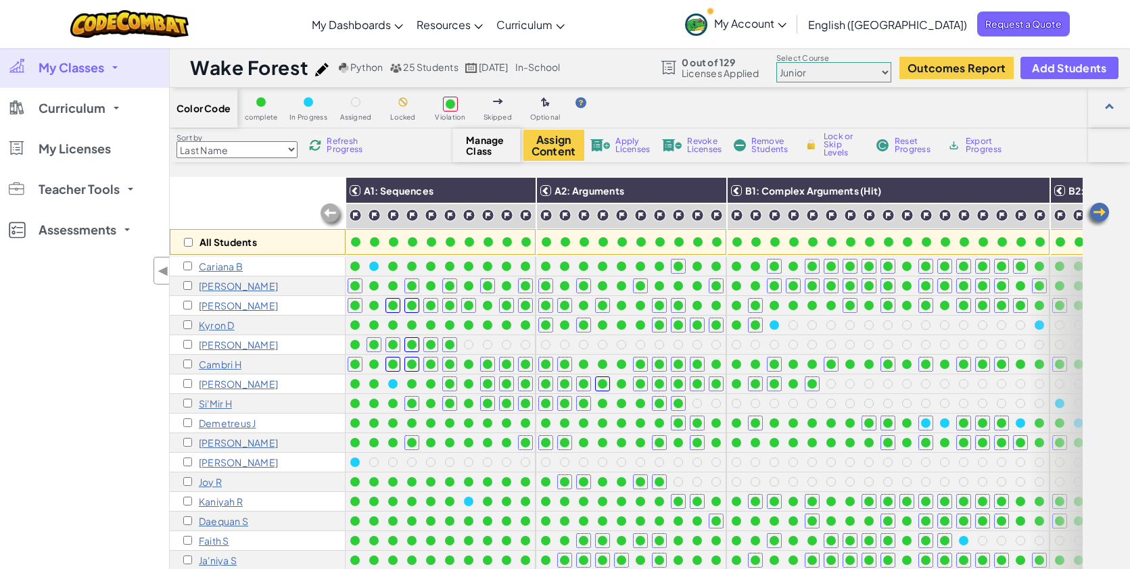
click at [319, 69] on img at bounding box center [322, 70] width 14 height 14
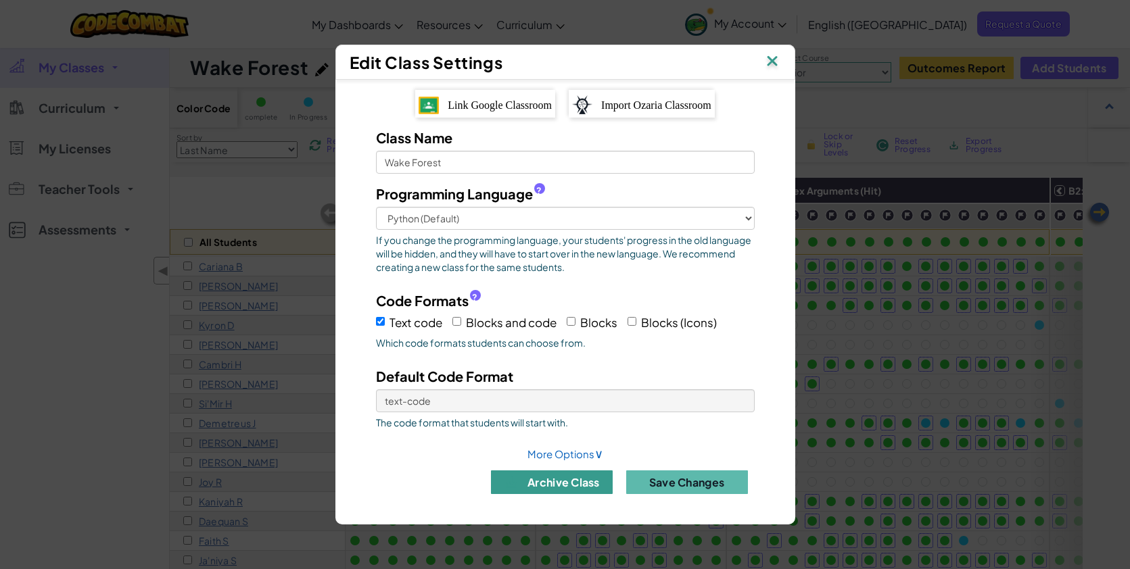
click at [554, 484] on button "archive class" at bounding box center [552, 483] width 122 height 24
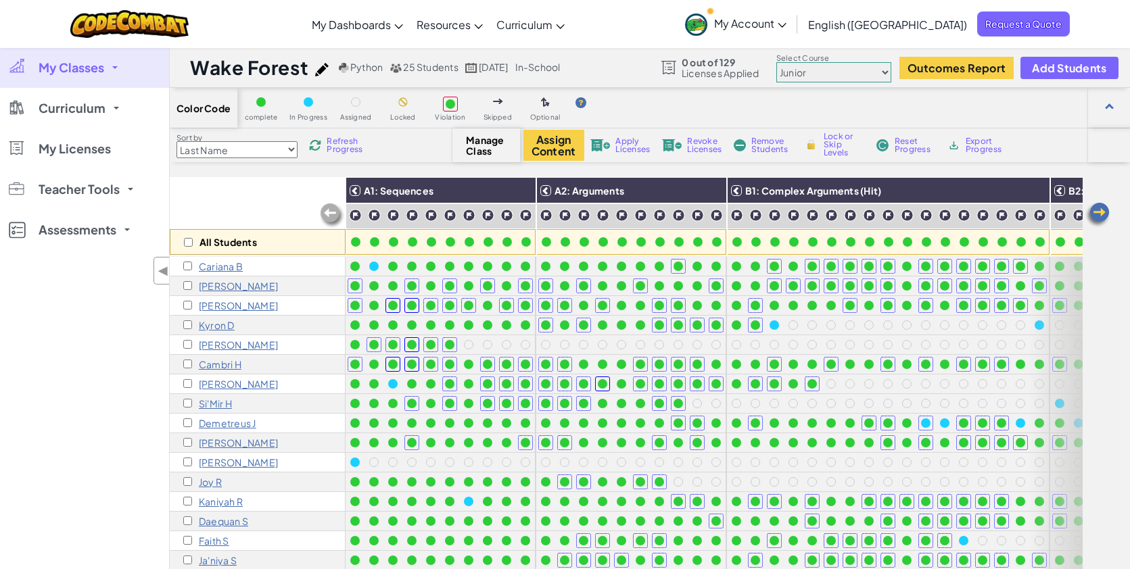
click at [320, 68] on img at bounding box center [322, 70] width 14 height 14
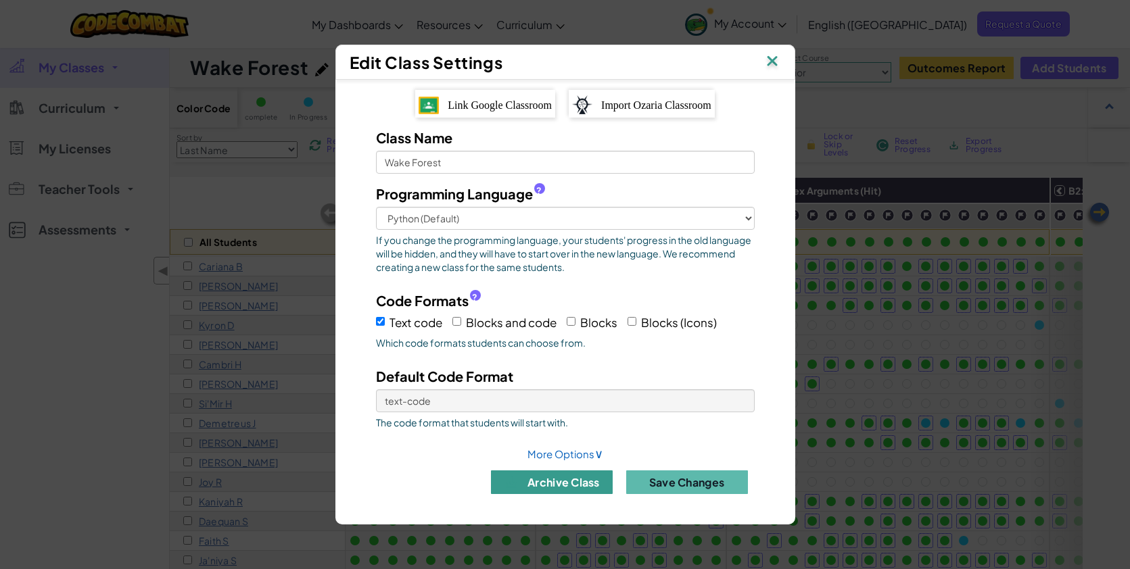
click at [555, 486] on button "archive class" at bounding box center [552, 483] width 122 height 24
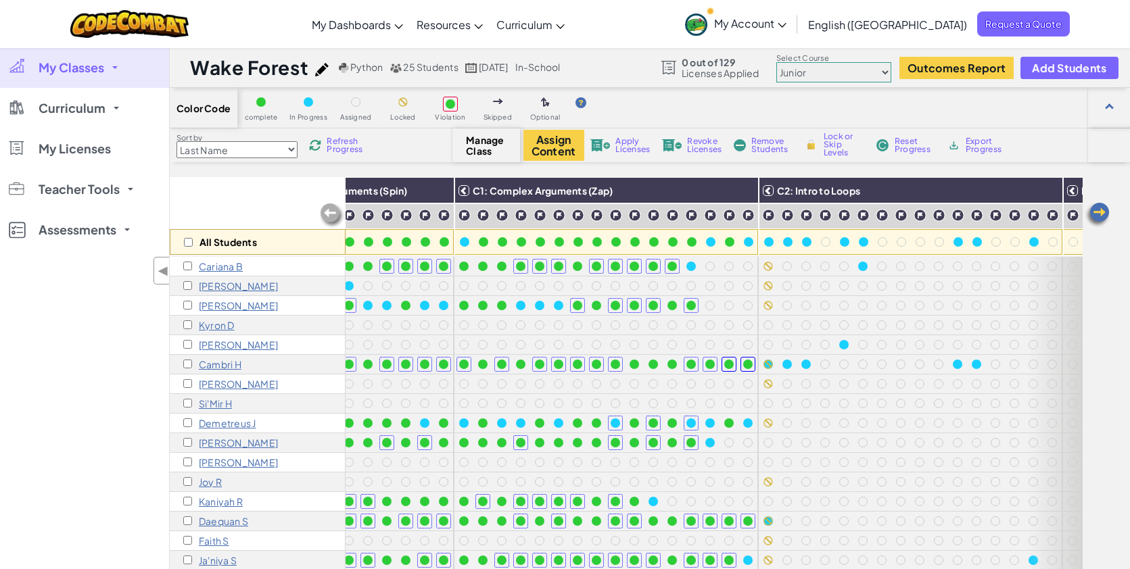
scroll to position [0, 844]
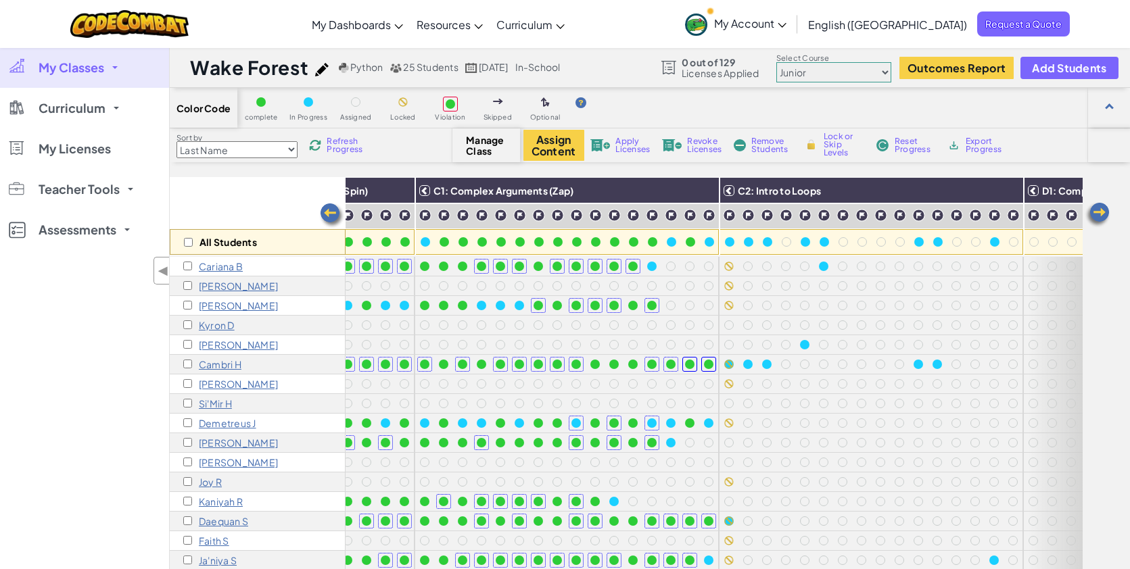
click at [317, 70] on img at bounding box center [322, 70] width 14 height 14
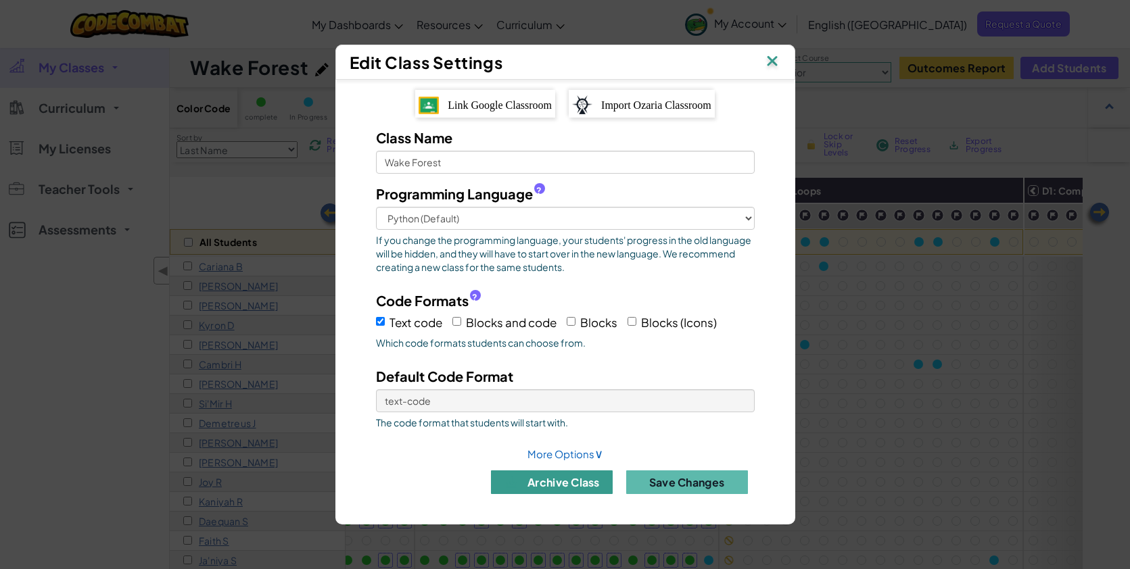
click at [560, 483] on button "archive class" at bounding box center [552, 483] width 122 height 24
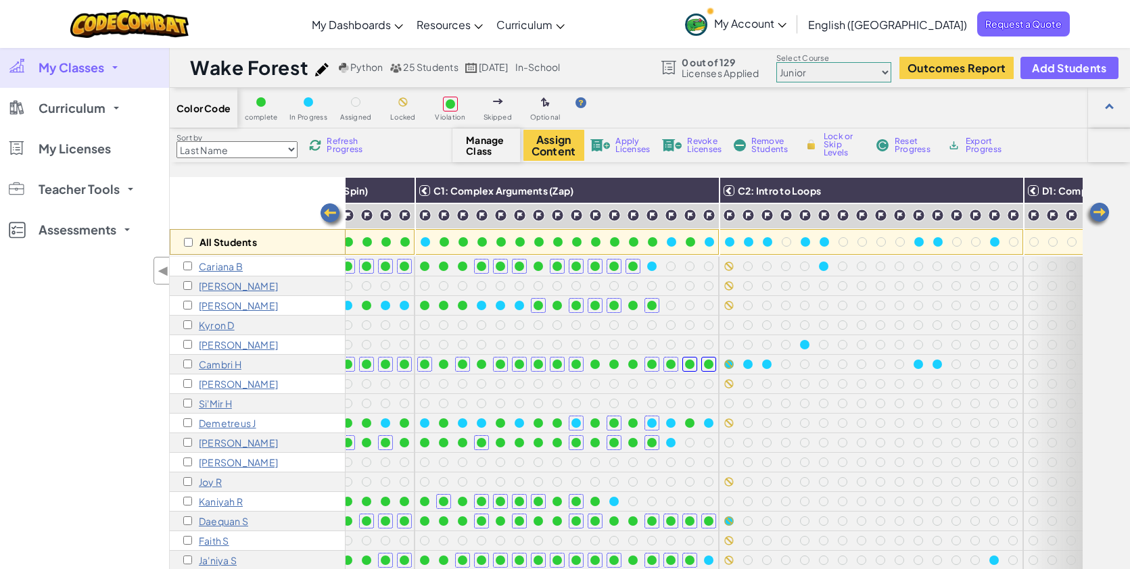
click at [103, 62] on span "My Classes" at bounding box center [72, 68] width 66 height 12
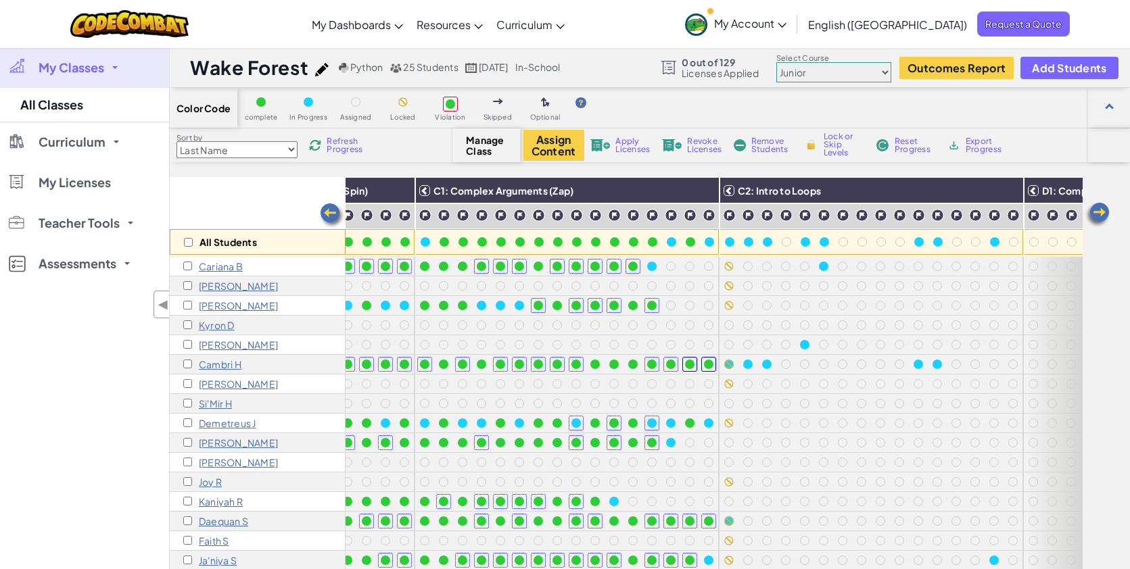
click at [86, 70] on span "My Classes" at bounding box center [72, 68] width 66 height 12
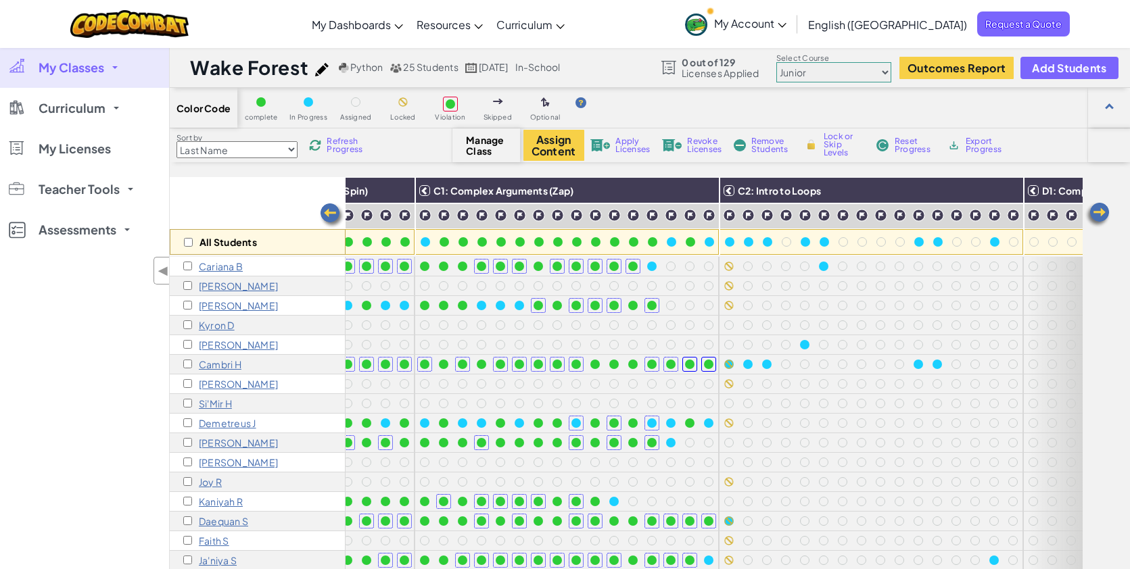
click at [98, 72] on span "My Classes" at bounding box center [72, 68] width 66 height 12
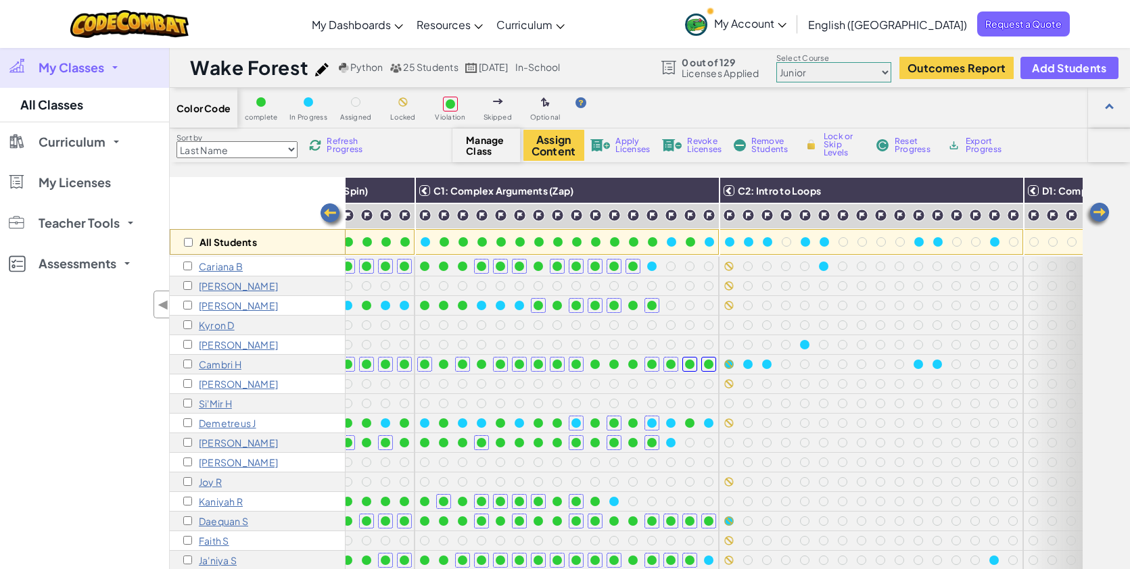
click at [325, 72] on img at bounding box center [322, 70] width 14 height 14
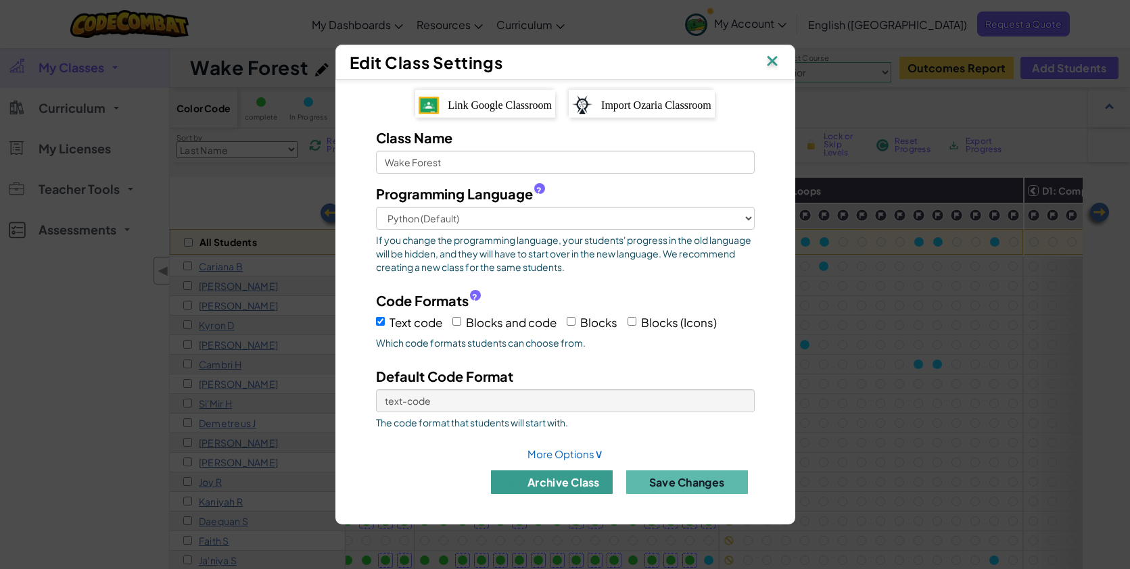
click at [577, 483] on button "archive class" at bounding box center [552, 483] width 122 height 24
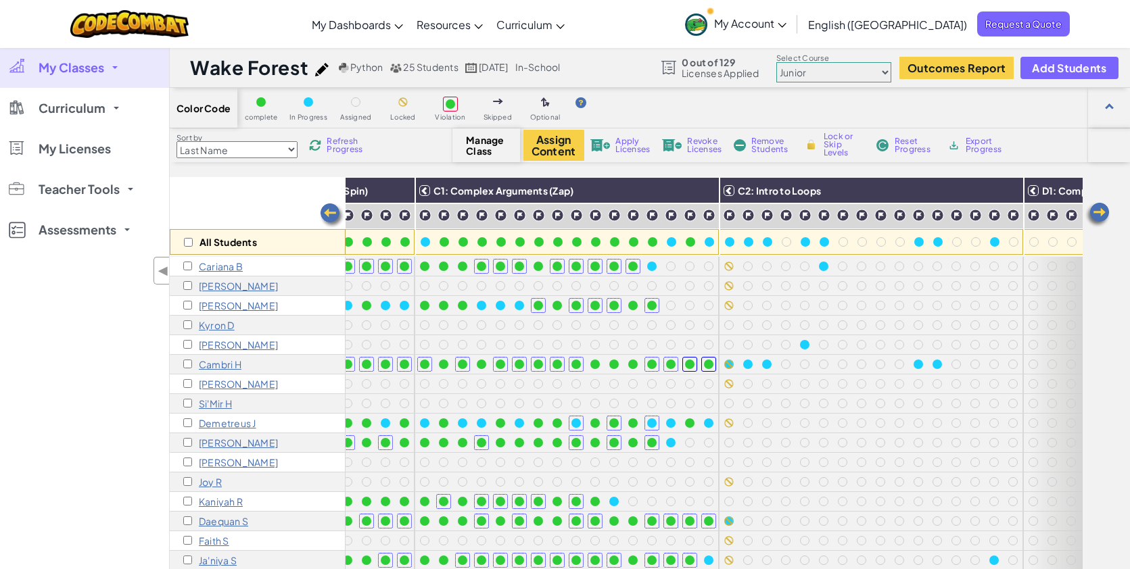
click at [325, 71] on img at bounding box center [322, 70] width 14 height 14
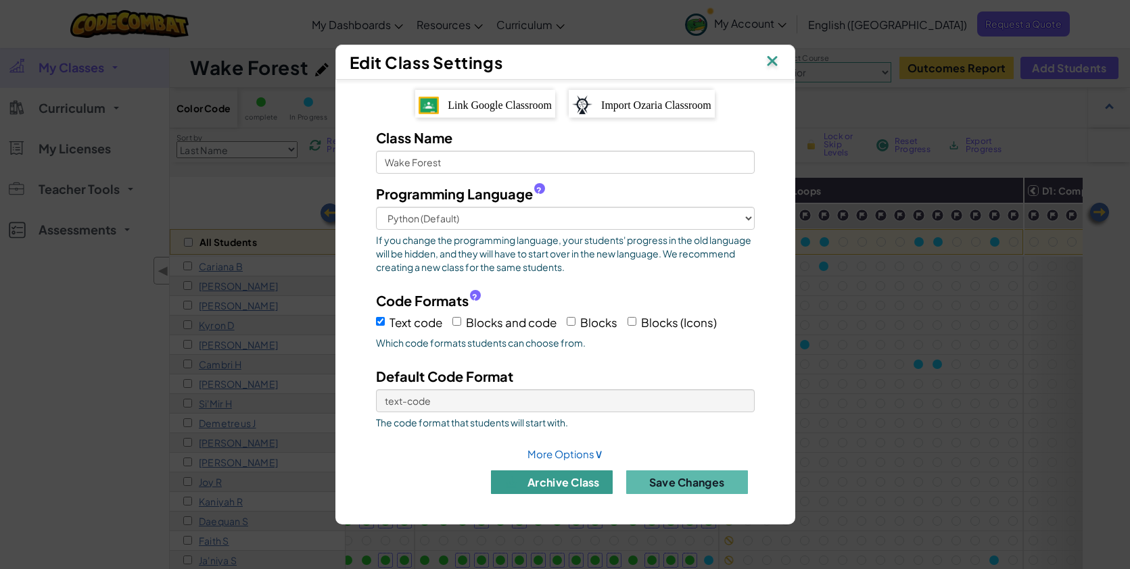
click at [562, 487] on button "archive class" at bounding box center [552, 483] width 122 height 24
